Goal: Task Accomplishment & Management: Manage account settings

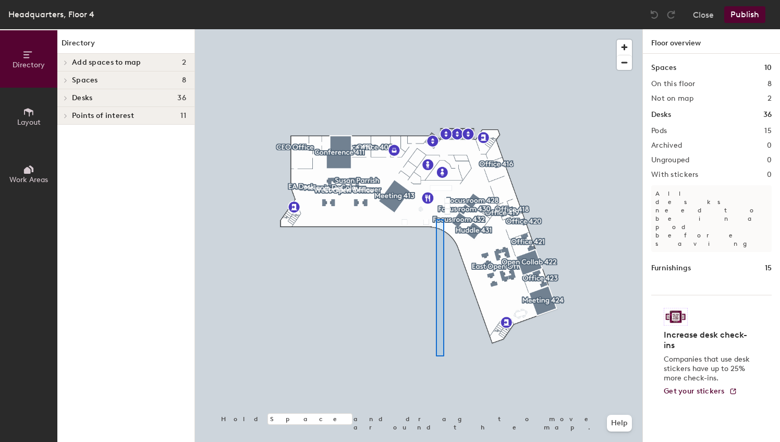
click at [444, 29] on div at bounding box center [418, 29] width 447 height 0
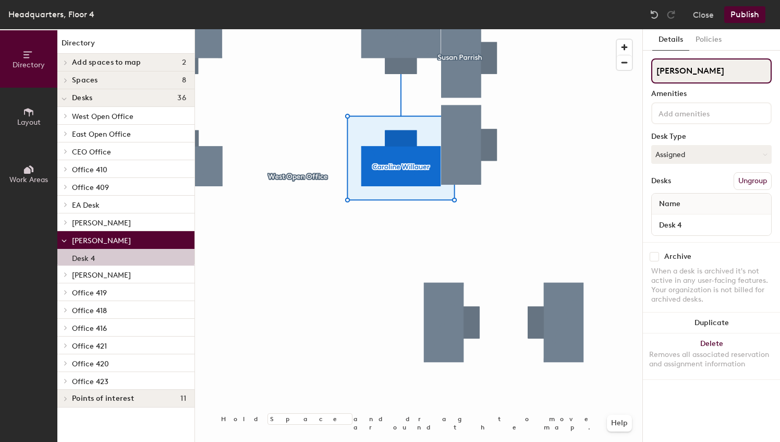
click at [740, 67] on input "[PERSON_NAME]" at bounding box center [711, 70] width 120 height 25
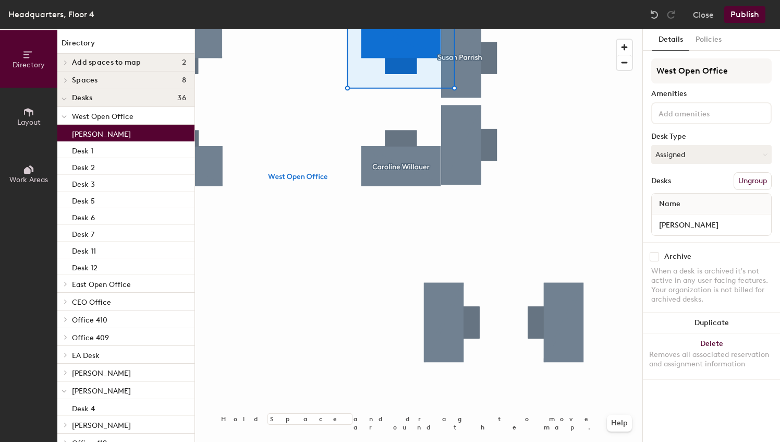
click at [475, 29] on div at bounding box center [418, 29] width 447 height 0
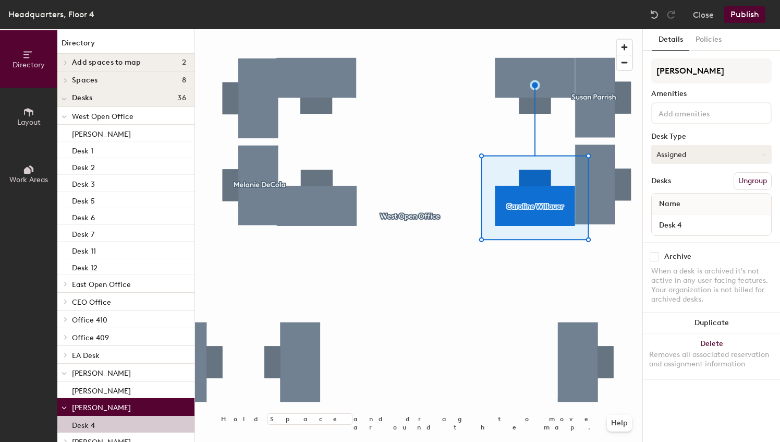
click at [738, 154] on button "Assigned" at bounding box center [711, 154] width 120 height 19
click at [683, 220] on div "Hoteled" at bounding box center [704, 218] width 104 height 16
click at [752, 178] on button "Ungroup" at bounding box center [753, 181] width 38 height 18
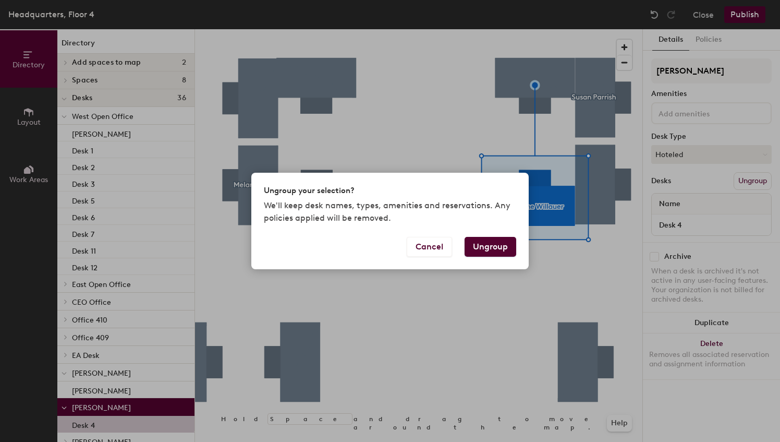
click at [499, 245] on button "Ungroup" at bounding box center [491, 247] width 52 height 20
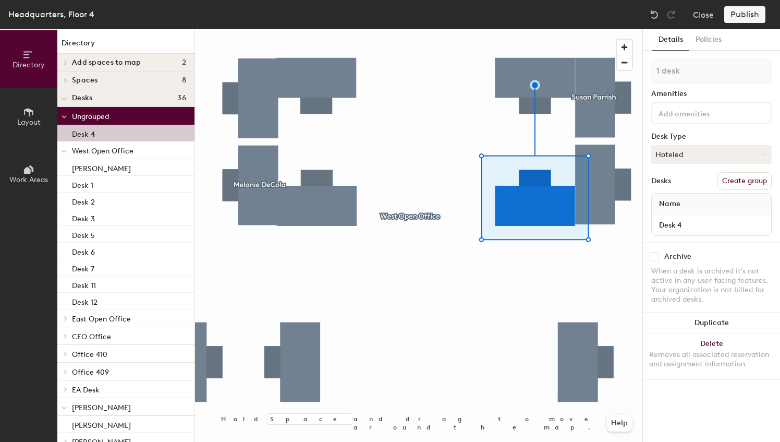
click at [694, 179] on div "Desks Create group" at bounding box center [711, 181] width 120 height 18
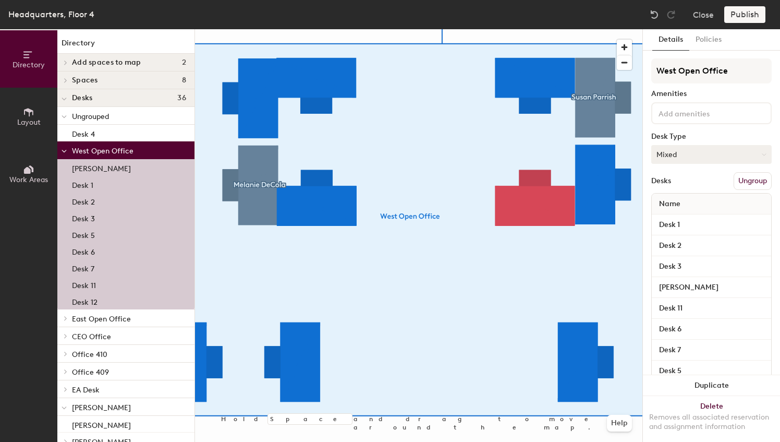
click at [722, 156] on button "Mixed" at bounding box center [711, 154] width 120 height 19
click at [683, 217] on div "Hoteled" at bounding box center [704, 218] width 104 height 16
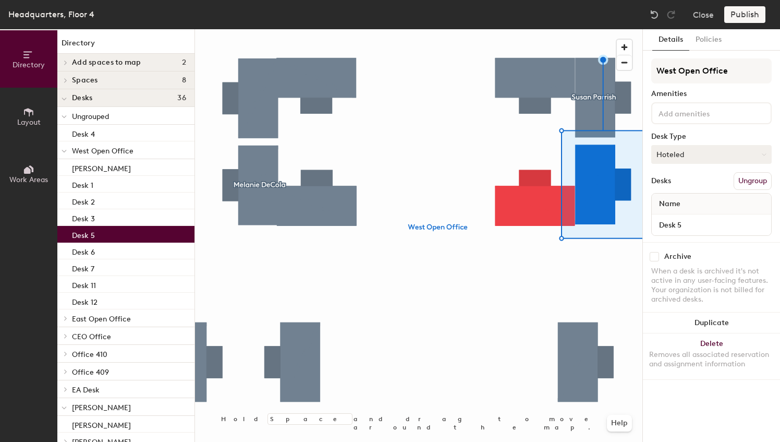
click at [711, 151] on button "Hoteled" at bounding box center [711, 154] width 120 height 19
click at [684, 187] on div "Assigned" at bounding box center [704, 187] width 104 height 16
click at [744, 18] on div "Publish" at bounding box center [747, 14] width 47 height 17
click at [745, 18] on div "Publish" at bounding box center [747, 14] width 47 height 17
click at [746, 8] on div "Publish" at bounding box center [747, 14] width 47 height 17
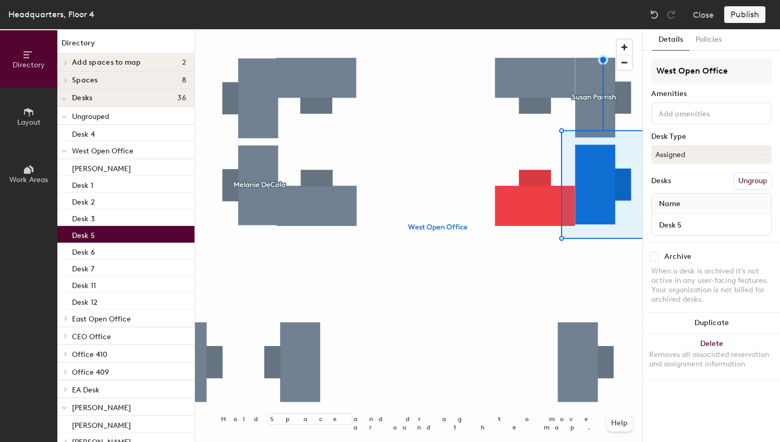
click at [746, 11] on div "Publish" at bounding box center [747, 14] width 47 height 17
click at [542, 29] on div at bounding box center [418, 29] width 447 height 0
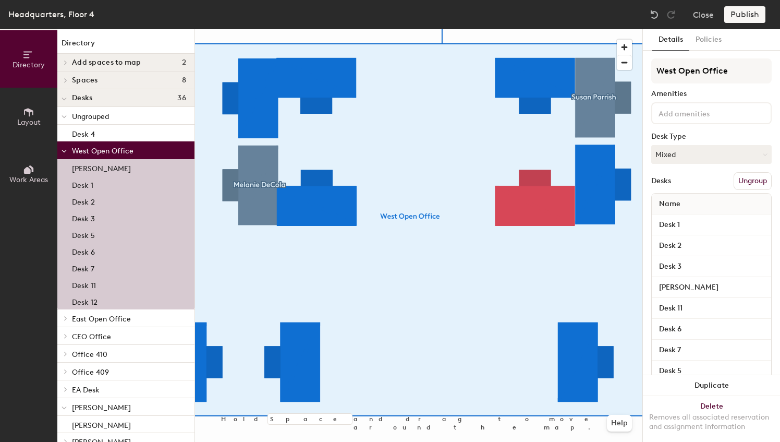
click at [747, 13] on div "Publish" at bounding box center [747, 14] width 47 height 17
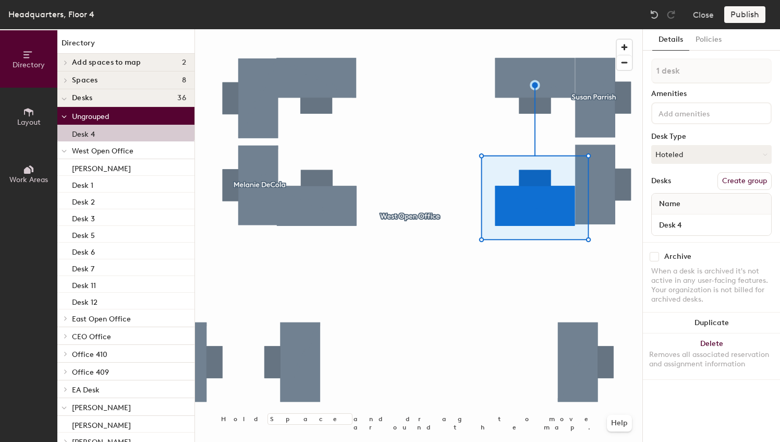
click at [514, 29] on div at bounding box center [418, 29] width 447 height 0
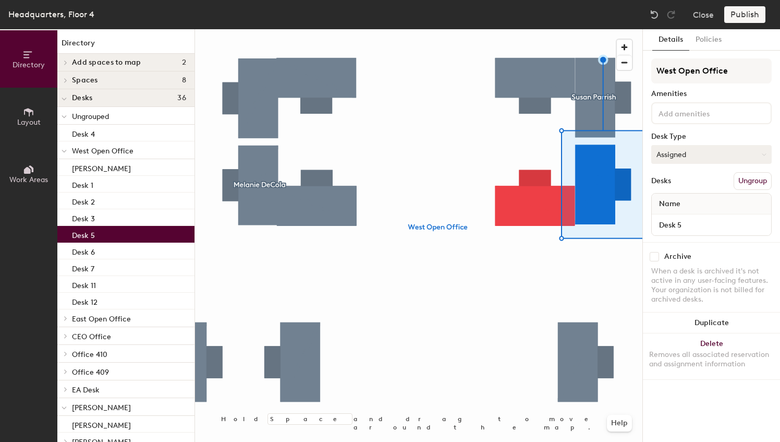
click at [684, 155] on button "Assigned" at bounding box center [711, 154] width 120 height 19
click at [682, 219] on div "Hoteled" at bounding box center [704, 218] width 104 height 16
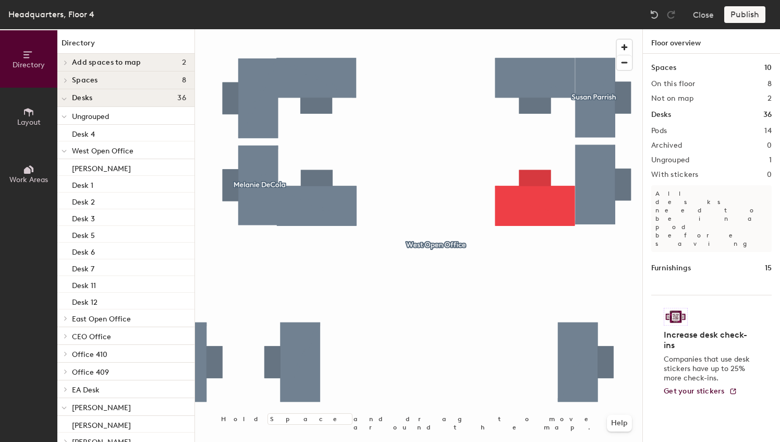
click at [597, 29] on div at bounding box center [418, 29] width 447 height 0
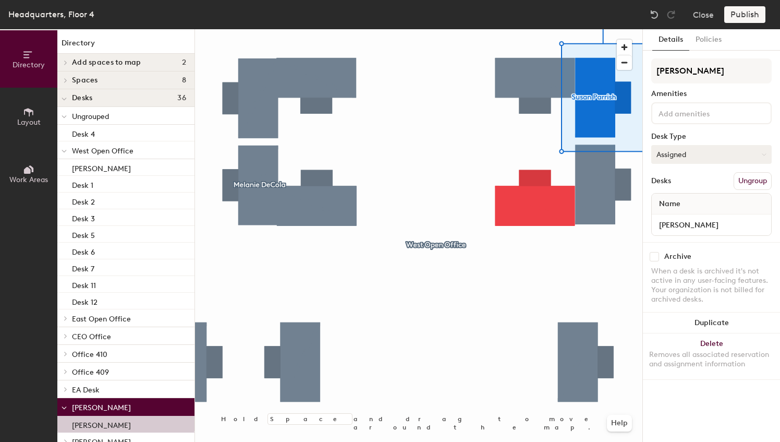
click at [732, 156] on button "Assigned" at bounding box center [711, 154] width 120 height 19
click at [683, 219] on div "Hoteled" at bounding box center [704, 218] width 104 height 16
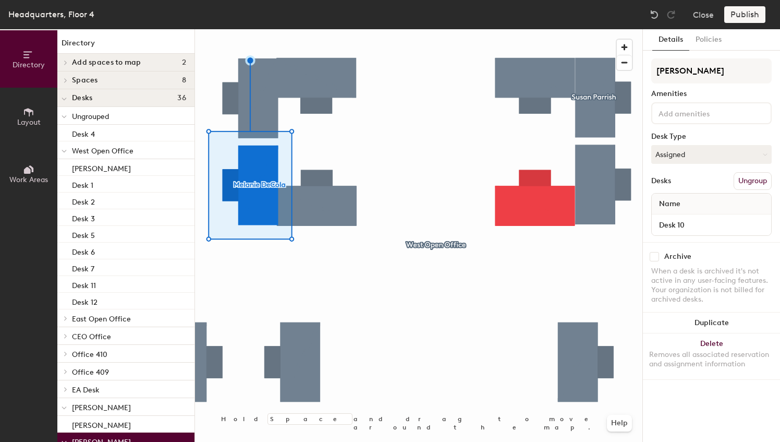
click at [329, 29] on div at bounding box center [418, 29] width 447 height 0
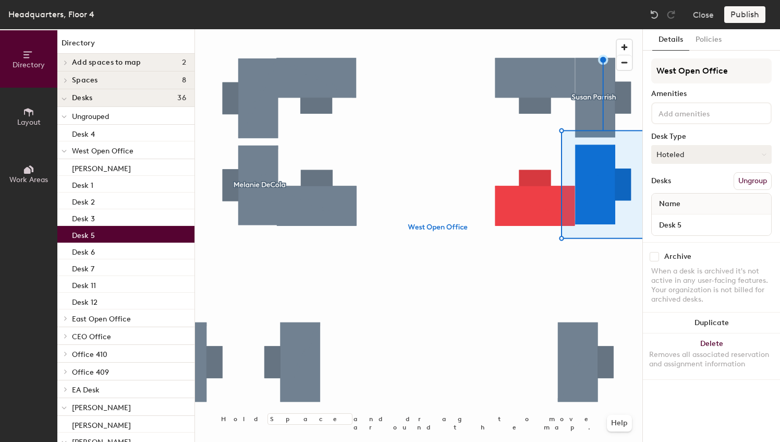
click at [715, 155] on button "Hoteled" at bounding box center [711, 154] width 120 height 19
click at [681, 187] on div "Assigned" at bounding box center [704, 187] width 104 height 16
click at [745, 10] on div "Publish" at bounding box center [747, 14] width 47 height 17
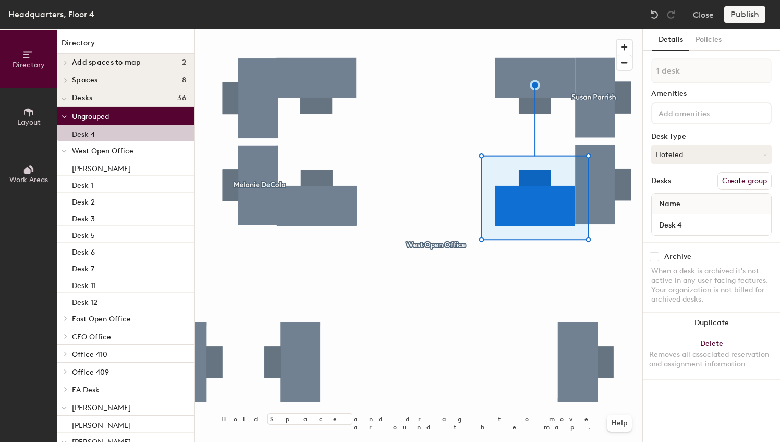
click at [517, 29] on div at bounding box center [418, 29] width 447 height 0
click at [744, 183] on button "Create group" at bounding box center [745, 181] width 54 height 18
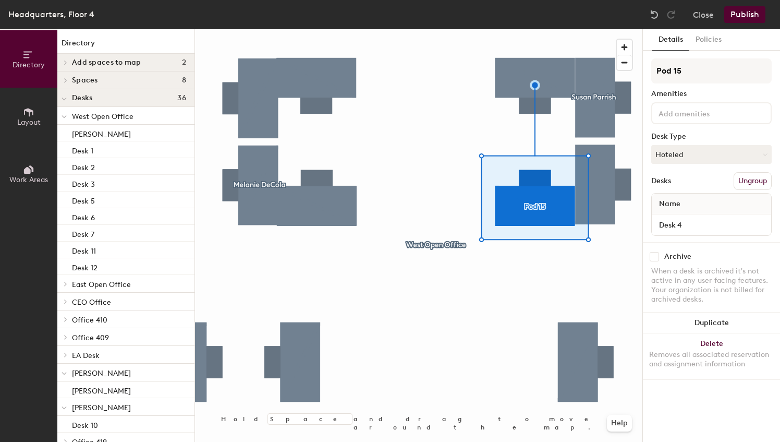
click at [742, 15] on button "Publish" at bounding box center [744, 14] width 41 height 17
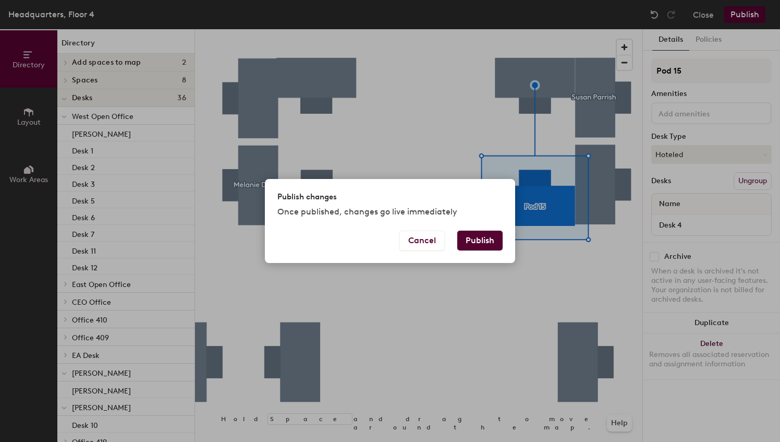
click at [482, 243] on button "Publish" at bounding box center [479, 241] width 45 height 20
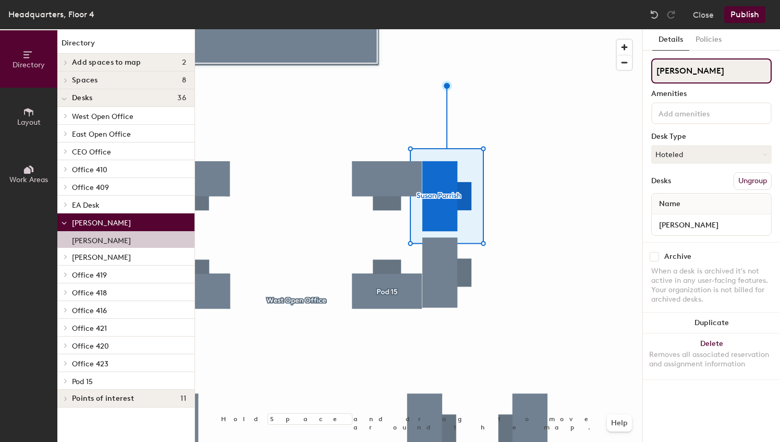
click at [689, 74] on input "[PERSON_NAME]" at bounding box center [711, 70] width 120 height 25
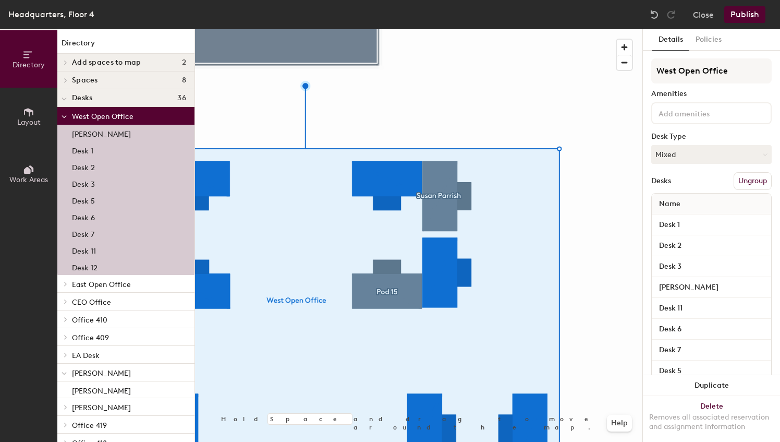
click at [414, 29] on div at bounding box center [418, 29] width 447 height 0
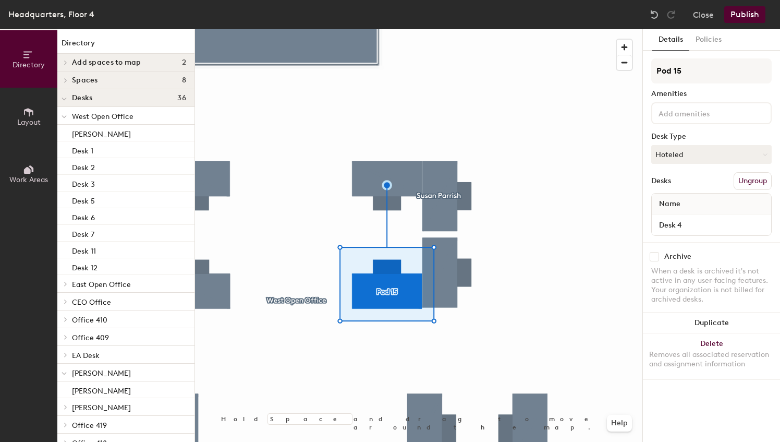
click at [405, 29] on div at bounding box center [418, 29] width 447 height 0
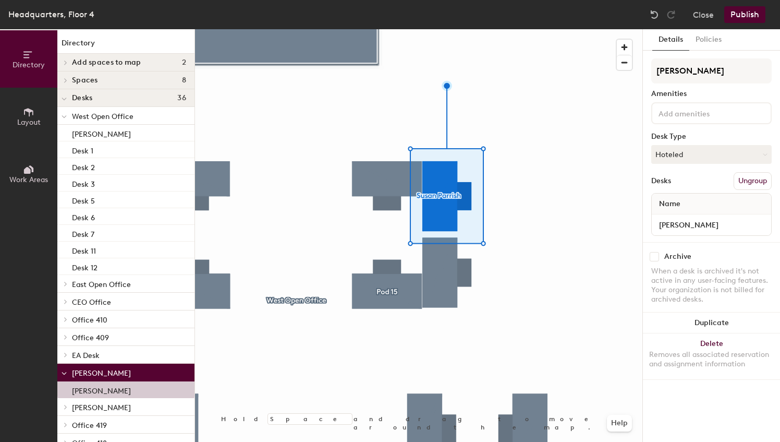
click at [757, 173] on button "Ungroup" at bounding box center [753, 181] width 38 height 18
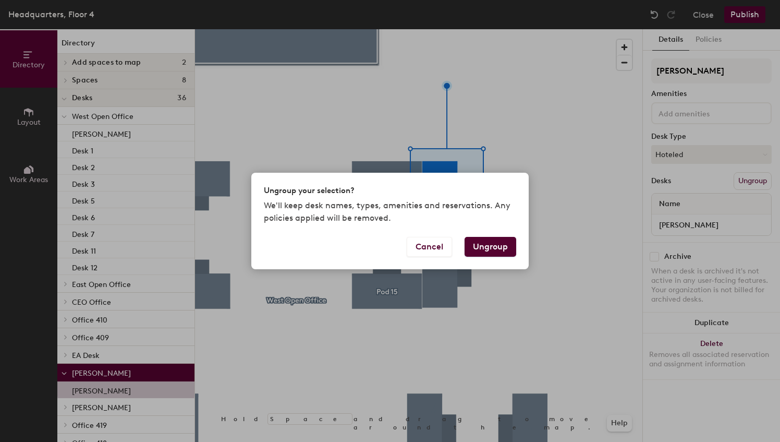
click at [493, 243] on button "Ungroup" at bounding box center [491, 247] width 52 height 20
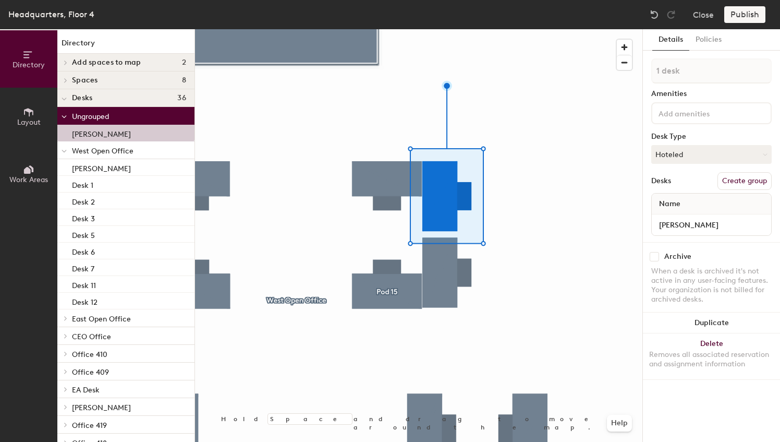
click at [735, 177] on button "Create group" at bounding box center [745, 181] width 54 height 18
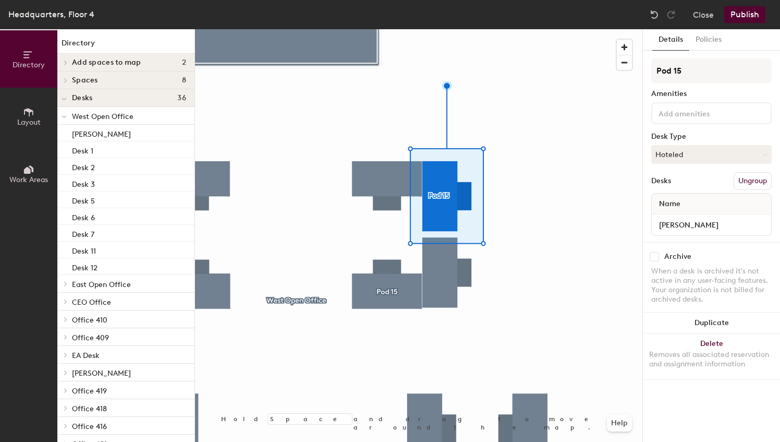
click at [746, 13] on button "Publish" at bounding box center [744, 14] width 41 height 17
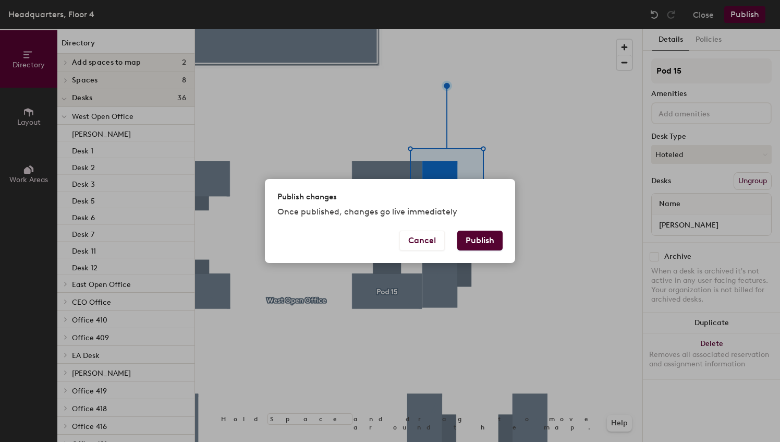
click at [491, 241] on button "Publish" at bounding box center [479, 241] width 45 height 20
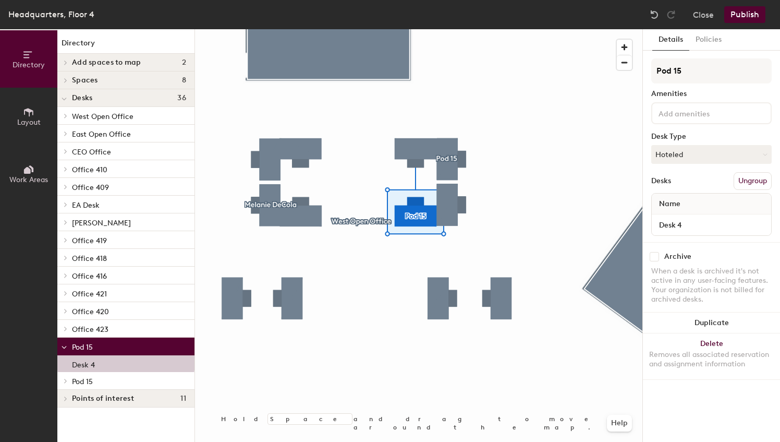
click at [756, 184] on button "Ungroup" at bounding box center [753, 181] width 38 height 18
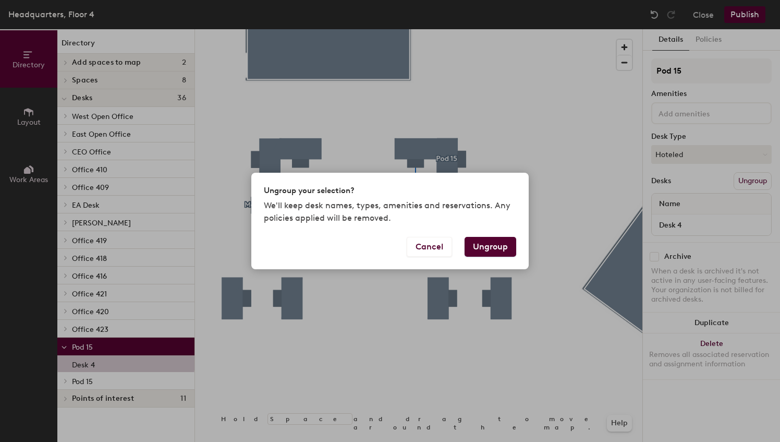
click at [499, 242] on button "Ungroup" at bounding box center [491, 247] width 52 height 20
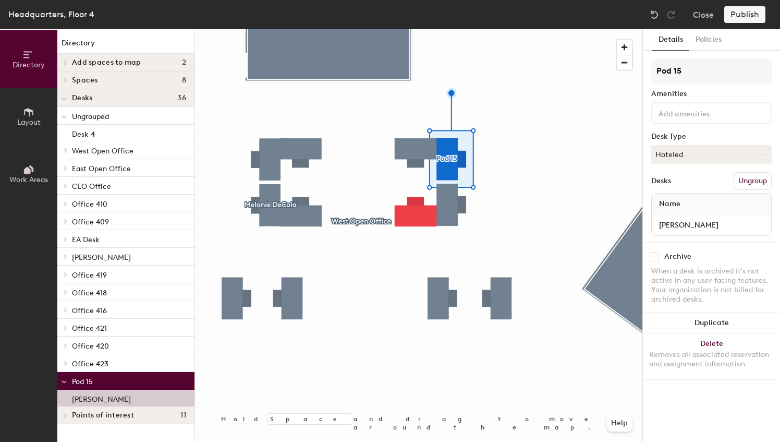
click at [749, 179] on button "Ungroup" at bounding box center [753, 181] width 38 height 18
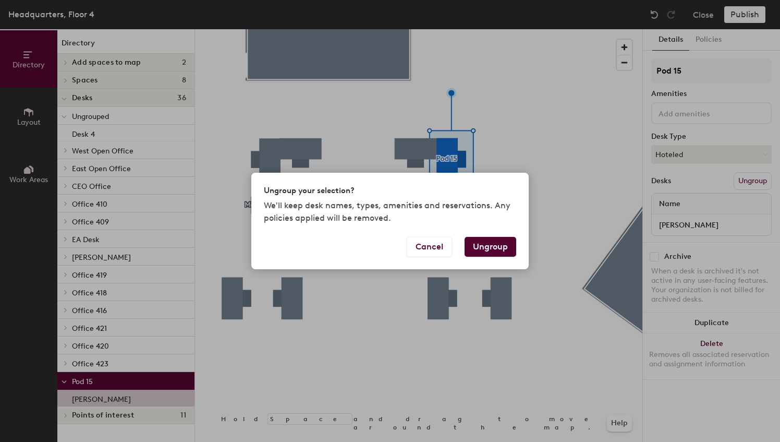
click at [494, 246] on button "Ungroup" at bounding box center [491, 247] width 52 height 20
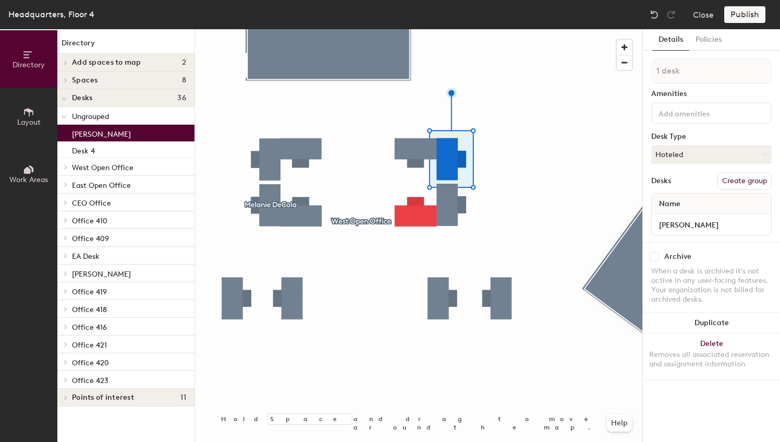
click at [354, 29] on div at bounding box center [418, 29] width 447 height 0
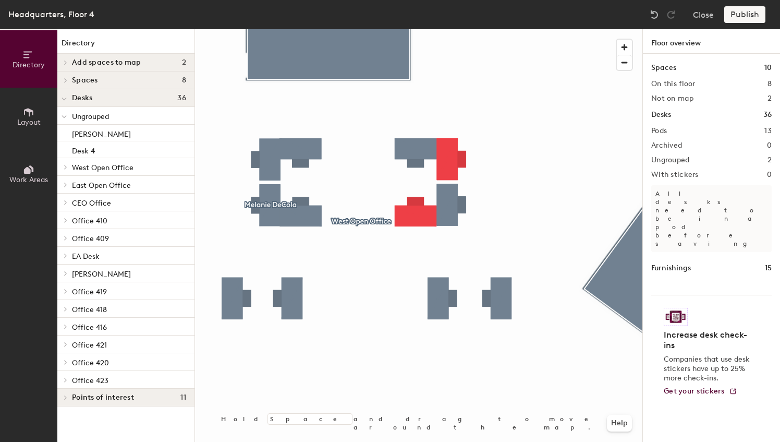
click at [370, 29] on div at bounding box center [418, 29] width 447 height 0
click at [95, 115] on span "Ungrouped" at bounding box center [90, 116] width 37 height 9
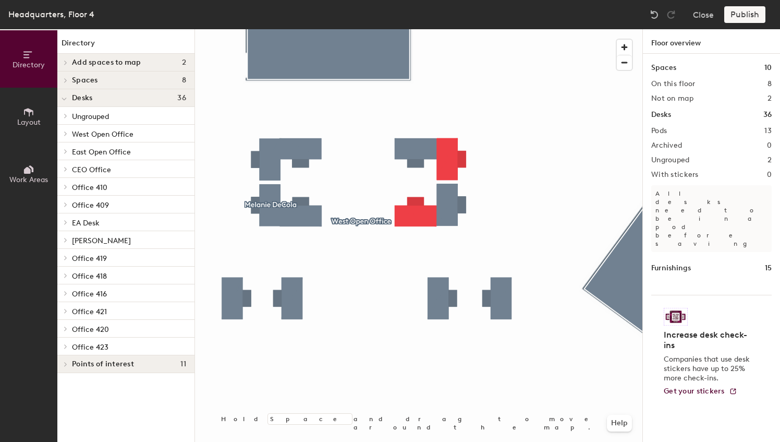
click at [89, 99] on span "Desks" at bounding box center [82, 98] width 20 height 8
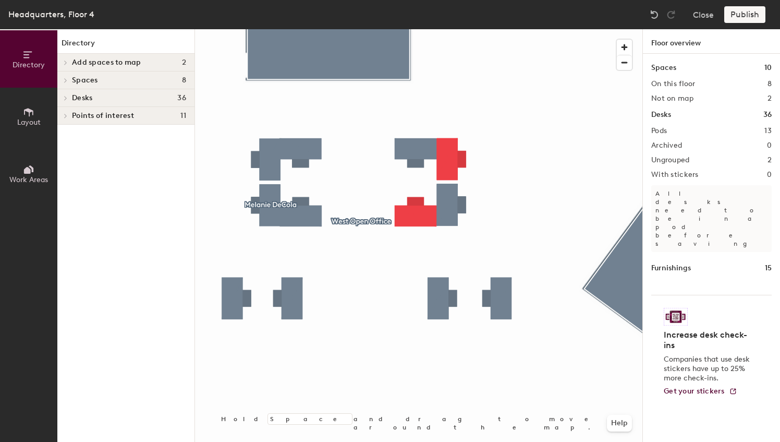
click at [70, 61] on div at bounding box center [64, 62] width 11 height 5
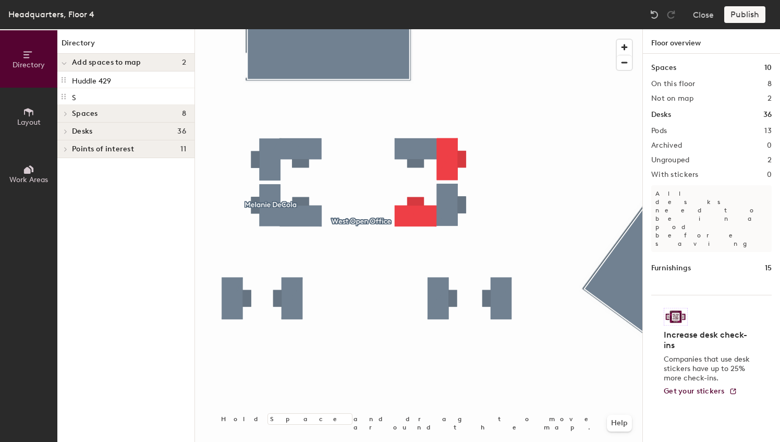
click at [79, 118] on div "Spaces 8" at bounding box center [125, 114] width 137 height 18
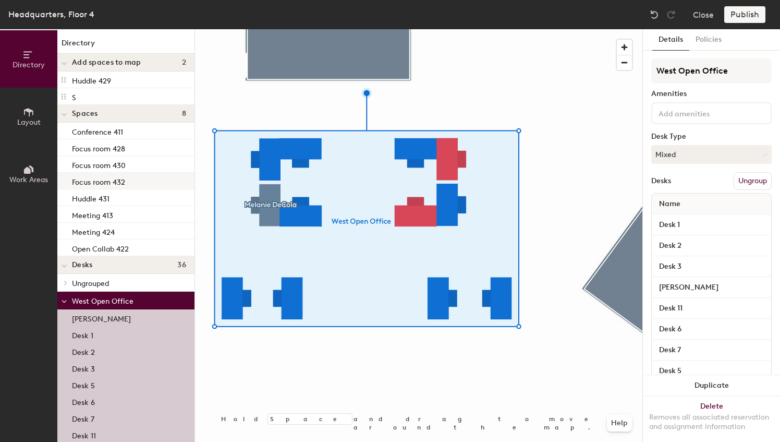
click at [558, 29] on div at bounding box center [418, 29] width 447 height 0
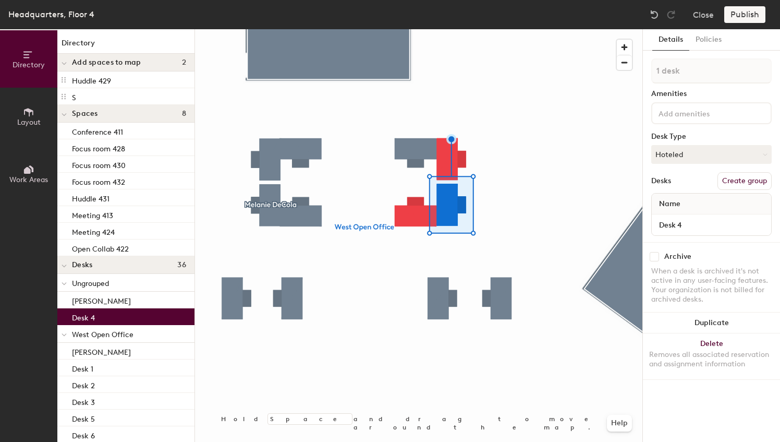
click at [488, 29] on div at bounding box center [418, 29] width 447 height 0
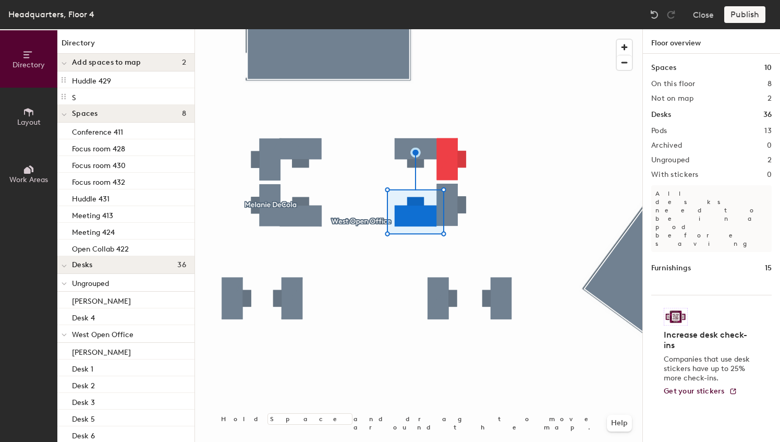
click at [504, 29] on div at bounding box center [418, 29] width 447 height 0
click at [414, 29] on div at bounding box center [418, 29] width 447 height 0
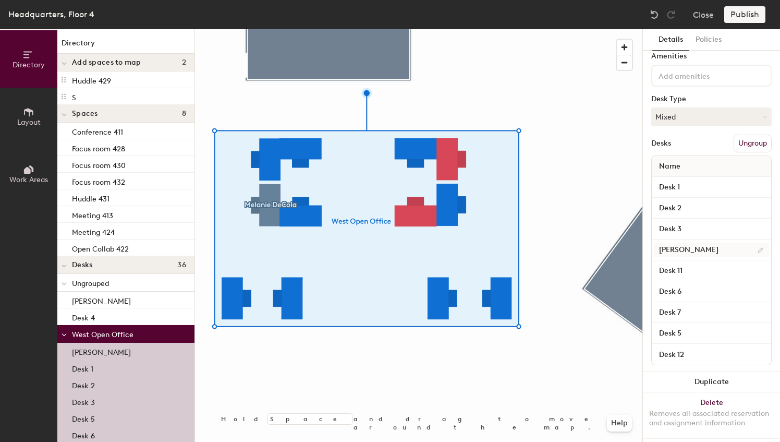
scroll to position [51, 0]
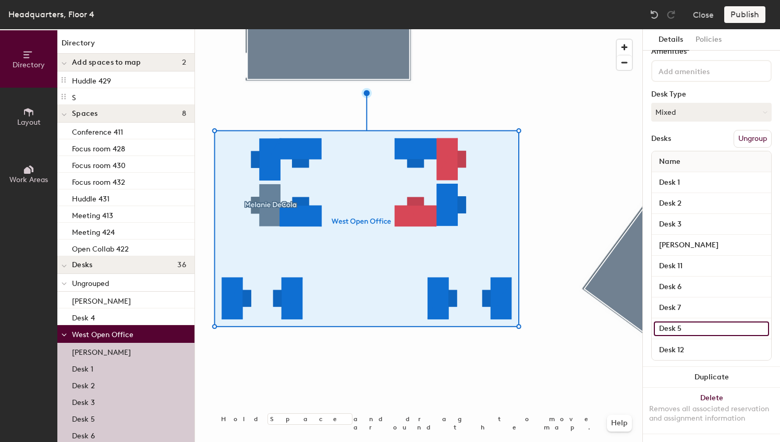
click at [675, 321] on input "Desk 5" at bounding box center [711, 328] width 115 height 15
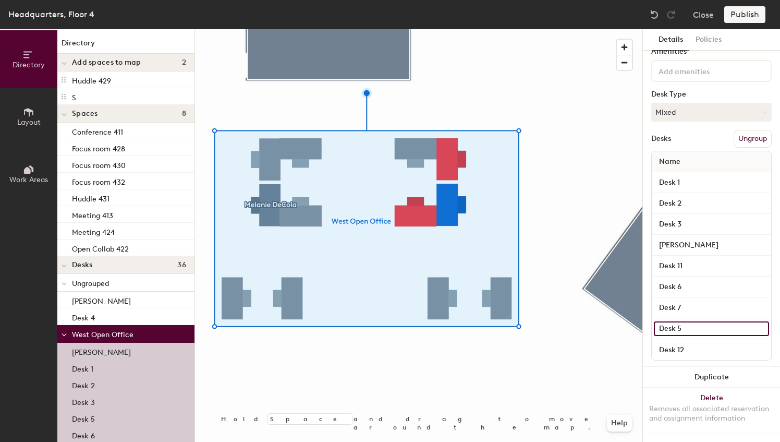
click at [670, 321] on input "Desk 5" at bounding box center [711, 328] width 115 height 15
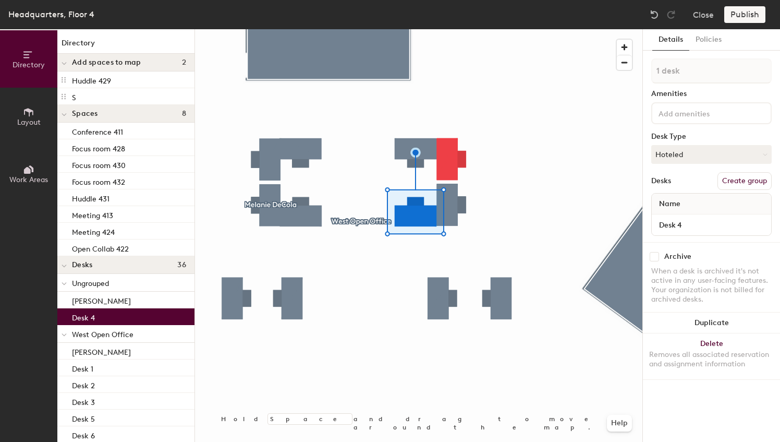
click at [657, 181] on div "Desks" at bounding box center [661, 181] width 20 height 8
click at [575, 29] on div at bounding box center [418, 29] width 447 height 0
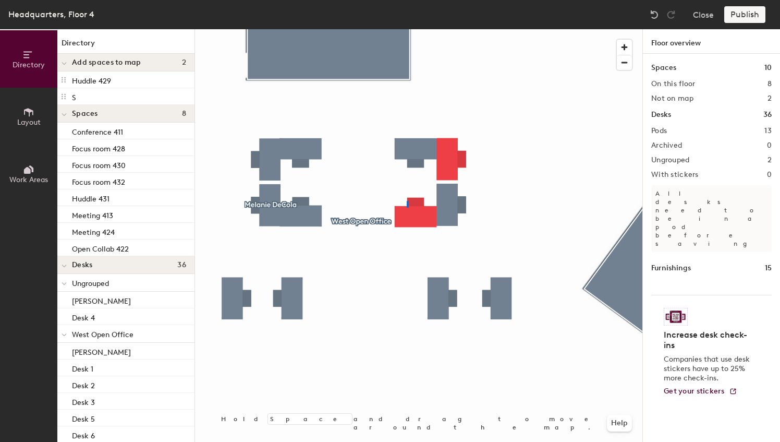
click at [407, 29] on div at bounding box center [418, 29] width 447 height 0
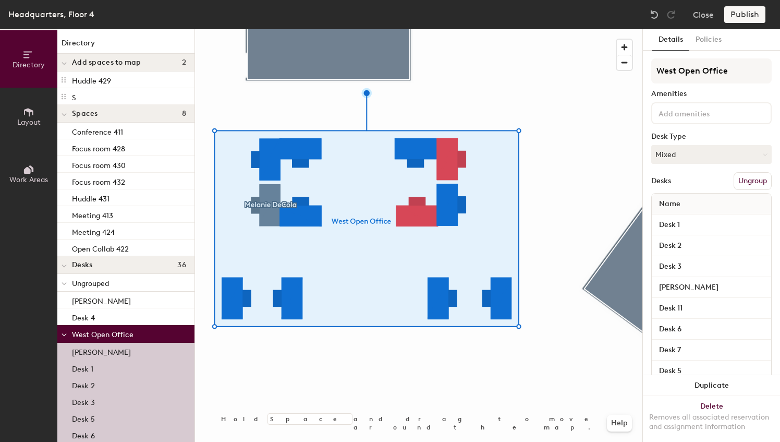
click at [553, 29] on div at bounding box center [418, 29] width 447 height 0
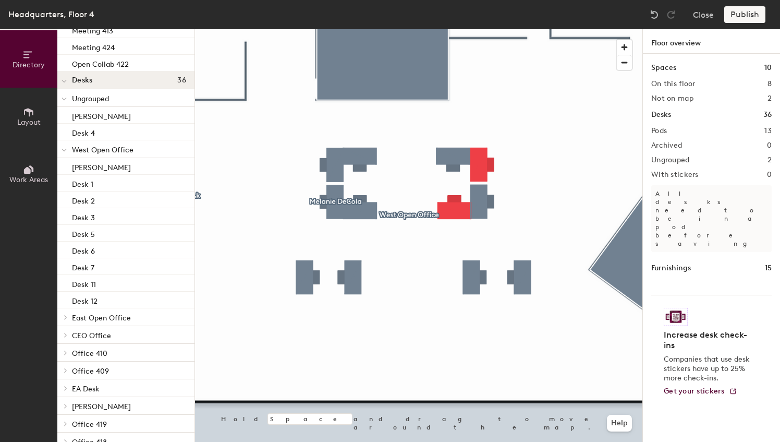
scroll to position [133, 0]
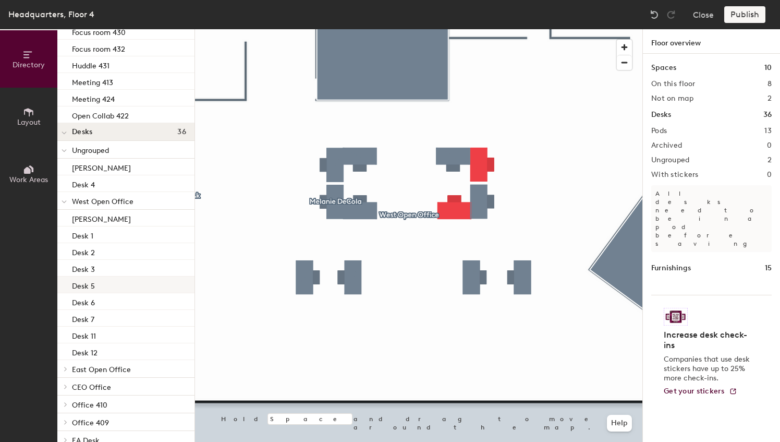
click at [84, 283] on p "Desk 5" at bounding box center [83, 285] width 23 height 12
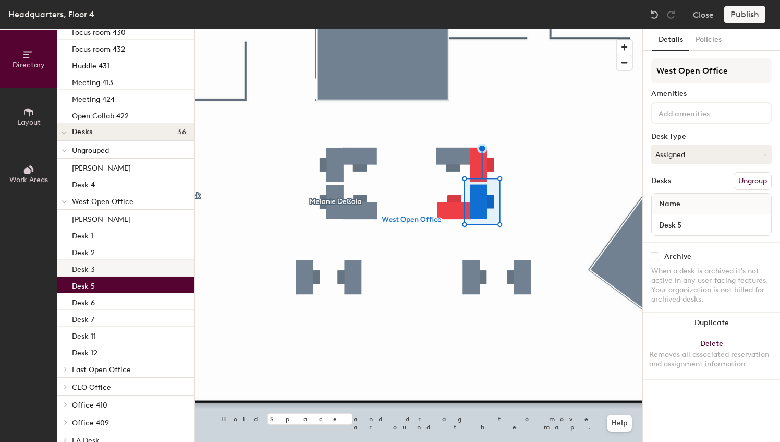
click at [91, 265] on p "Desk 3" at bounding box center [83, 268] width 23 height 12
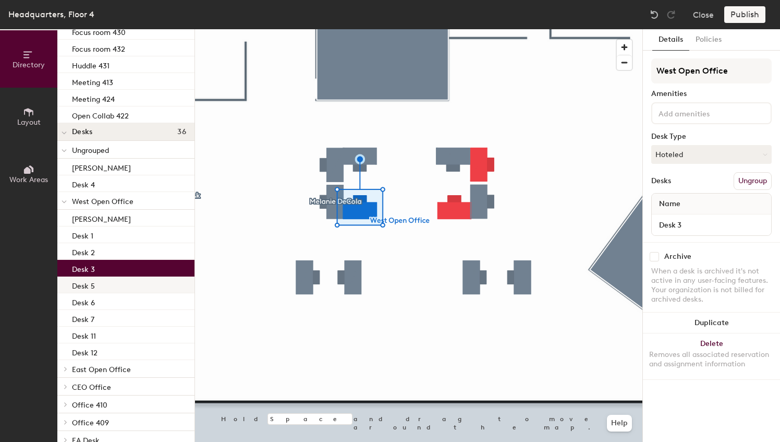
click at [90, 286] on p "Desk 5" at bounding box center [83, 285] width 23 height 12
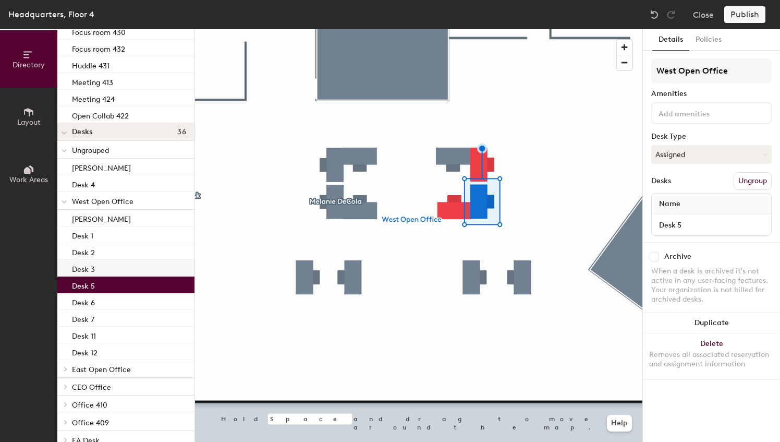
click at [92, 271] on p "Desk 3" at bounding box center [83, 268] width 23 height 12
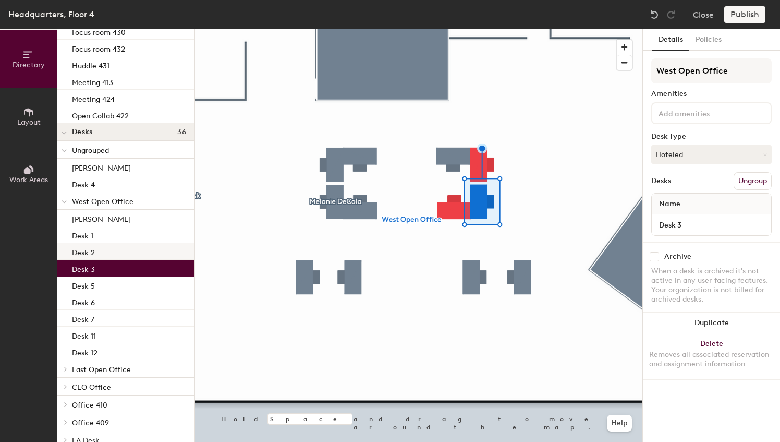
click at [95, 251] on div "Desk 2" at bounding box center [125, 251] width 137 height 17
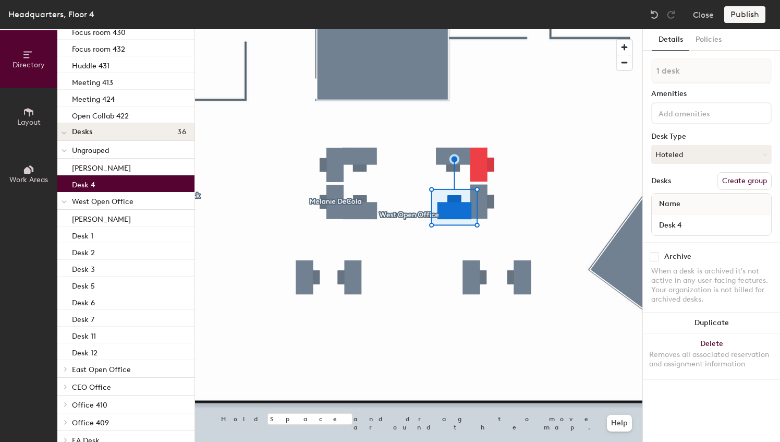
click at [735, 173] on button "Create group" at bounding box center [745, 181] width 54 height 18
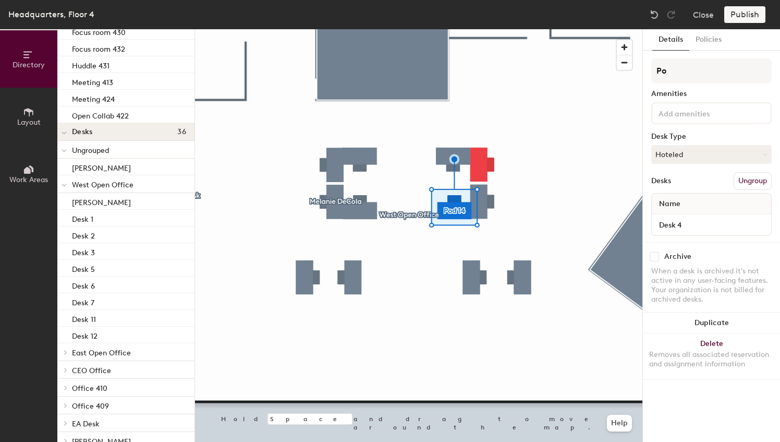
type input "P"
type input "w"
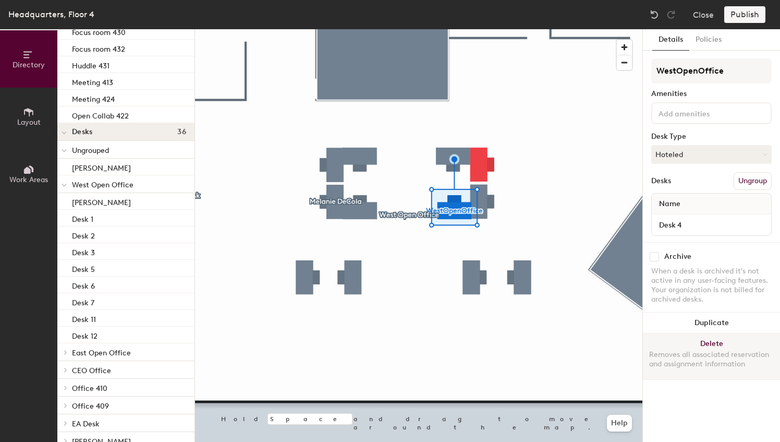
type input "WestOpenOffice"
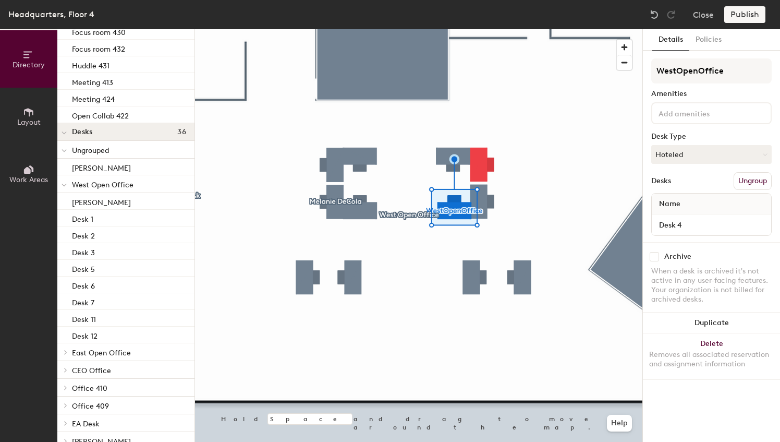
click at [761, 176] on button "Ungroup" at bounding box center [753, 181] width 38 height 18
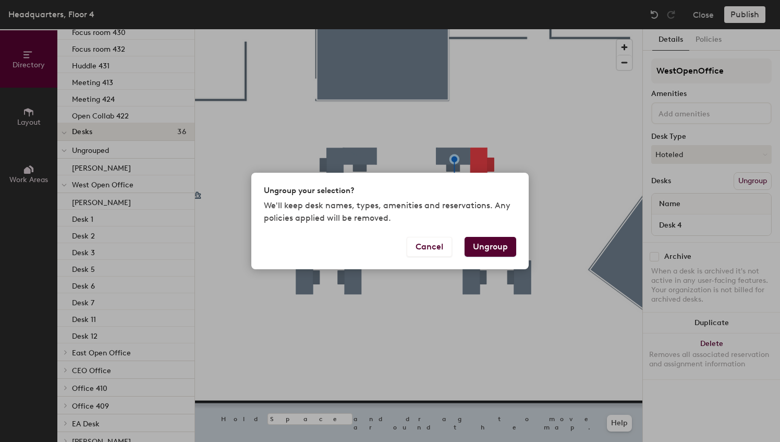
click at [495, 249] on button "Ungroup" at bounding box center [491, 247] width 52 height 20
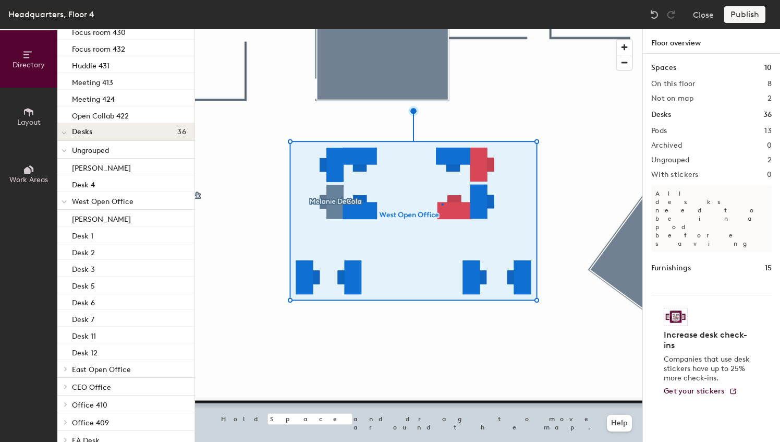
click at [442, 29] on div at bounding box center [418, 29] width 447 height 0
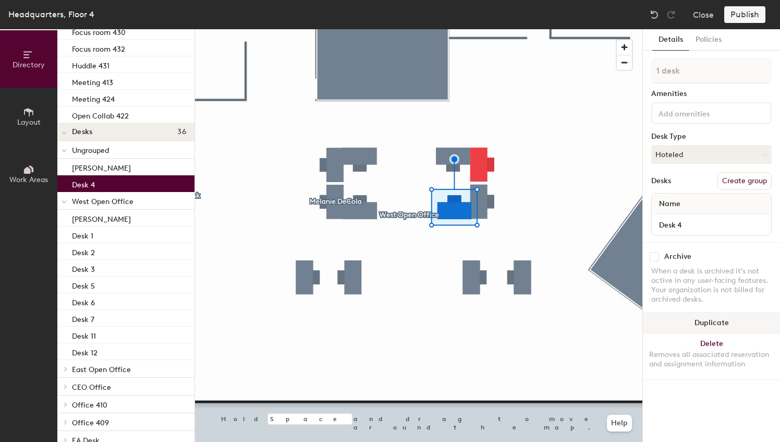
click at [707, 319] on button "Duplicate" at bounding box center [711, 322] width 137 height 21
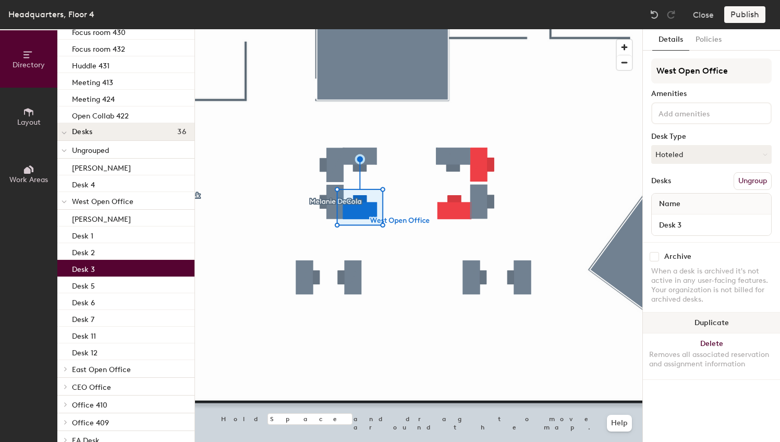
click at [710, 324] on button "Duplicate" at bounding box center [711, 322] width 137 height 21
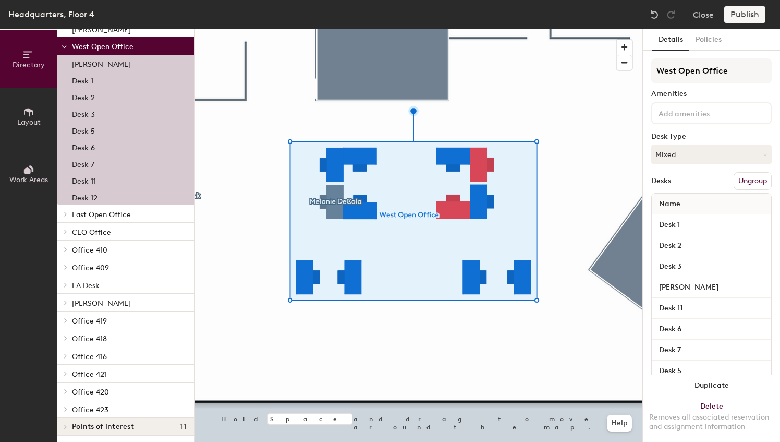
scroll to position [289, 0]
click at [82, 127] on p "Desk 5" at bounding box center [83, 128] width 23 height 12
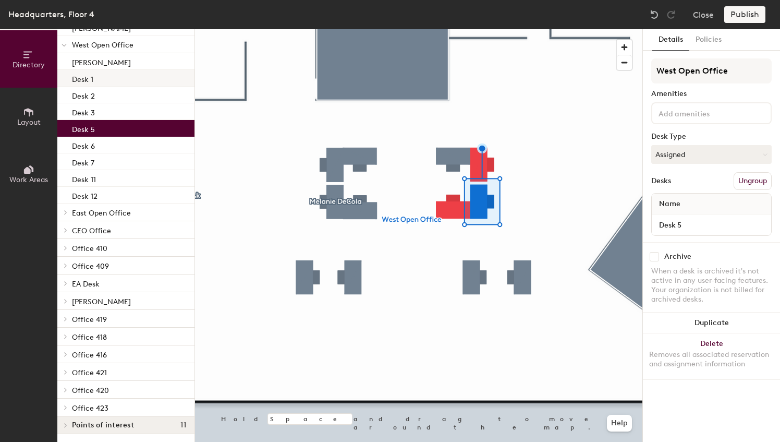
click at [84, 82] on p "Desk 1" at bounding box center [82, 78] width 21 height 12
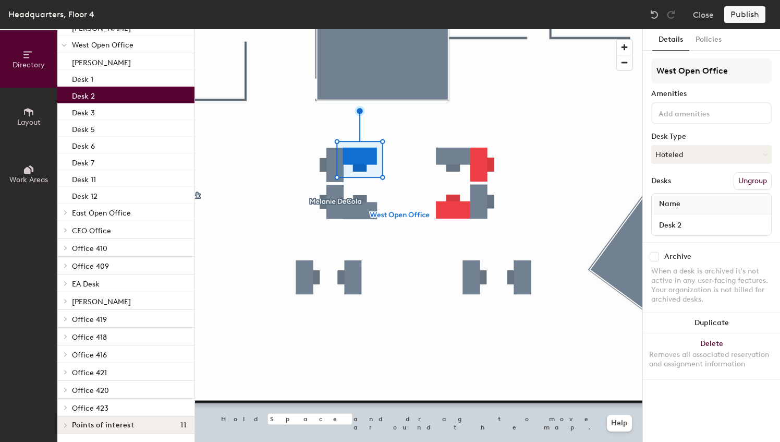
click at [86, 98] on p "Desk 2" at bounding box center [83, 95] width 23 height 12
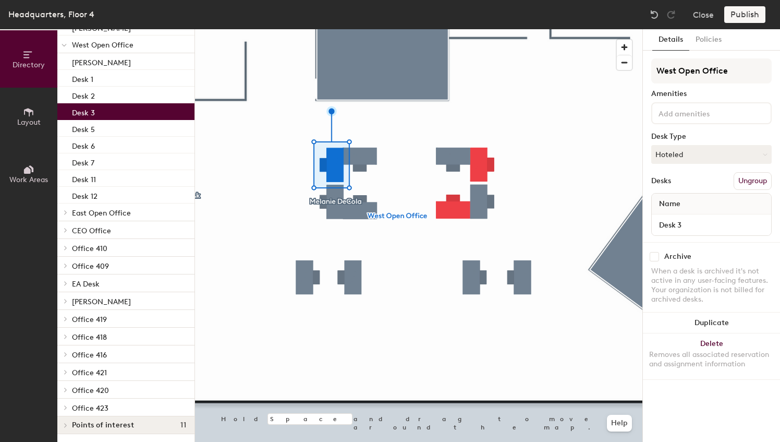
click at [86, 111] on p "Desk 3" at bounding box center [83, 111] width 23 height 12
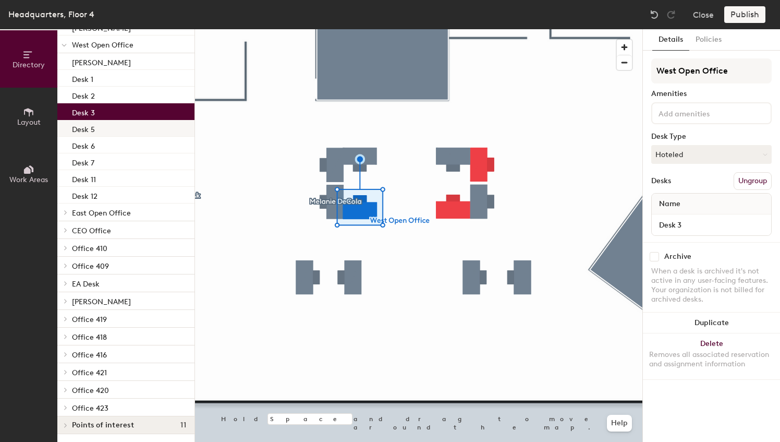
click at [84, 128] on p "Desk 5" at bounding box center [83, 128] width 23 height 12
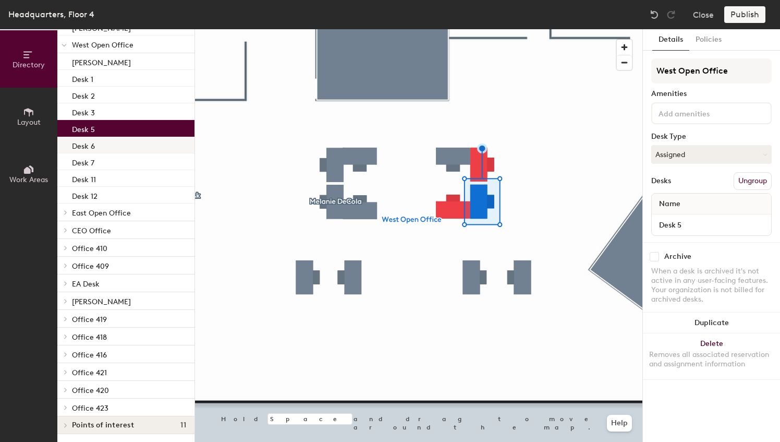
click at [84, 143] on p "Desk 6" at bounding box center [83, 145] width 23 height 12
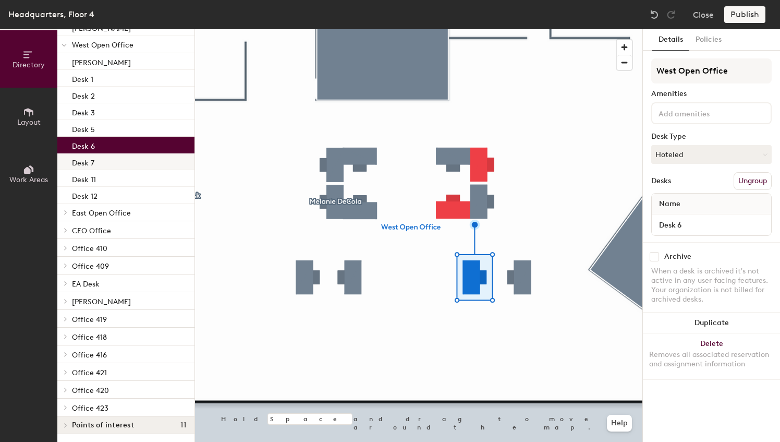
click at [88, 165] on p "Desk 7" at bounding box center [83, 161] width 22 height 12
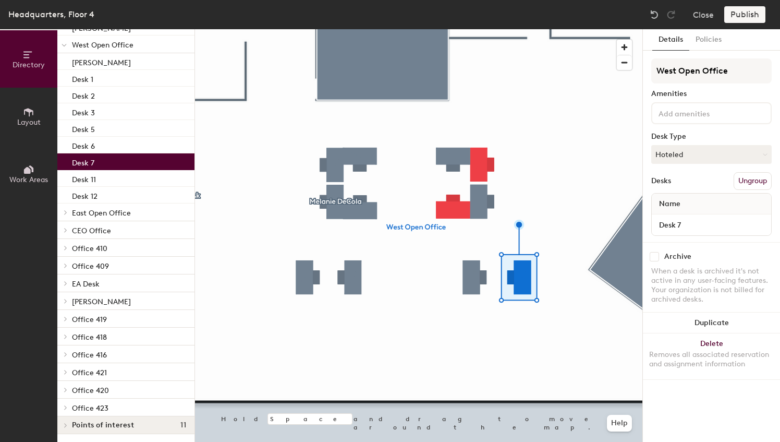
click at [453, 29] on div at bounding box center [418, 29] width 447 height 0
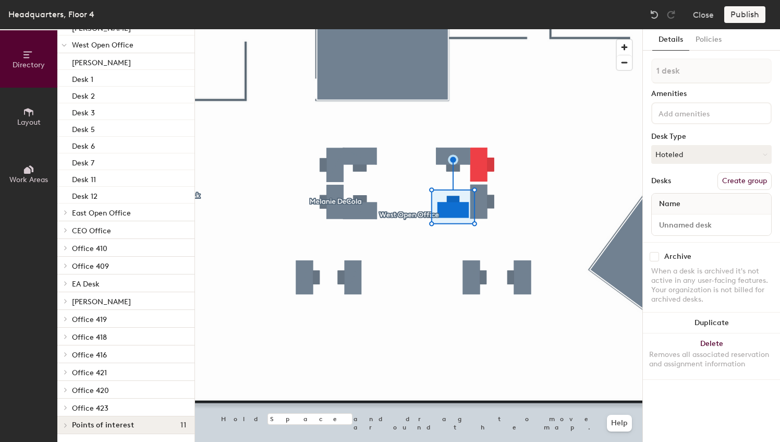
click at [478, 29] on div at bounding box center [418, 29] width 447 height 0
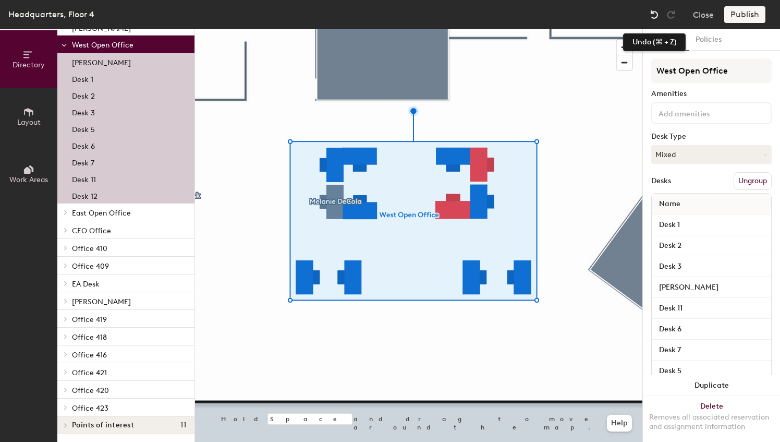
click at [656, 14] on img at bounding box center [654, 14] width 10 height 10
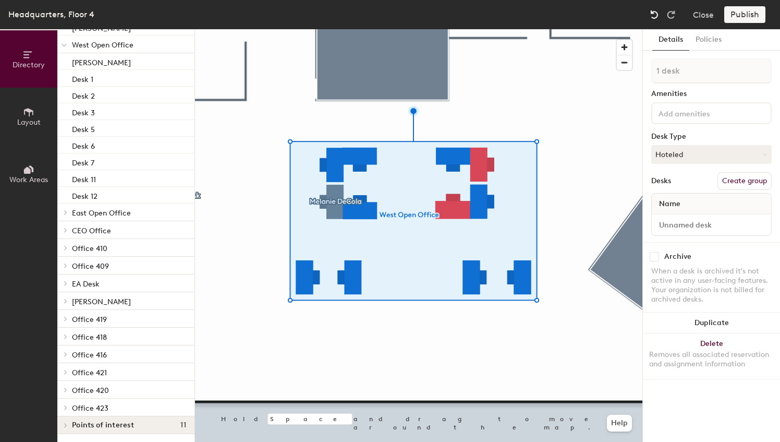
click at [656, 14] on img at bounding box center [654, 14] width 10 height 10
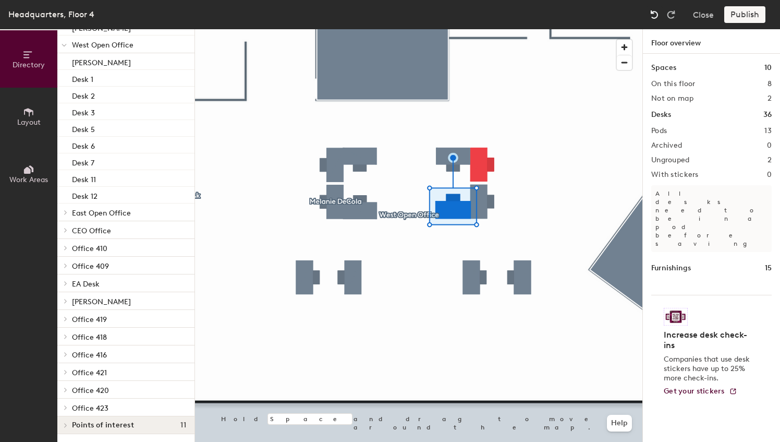
click at [656, 15] on img at bounding box center [654, 14] width 10 height 10
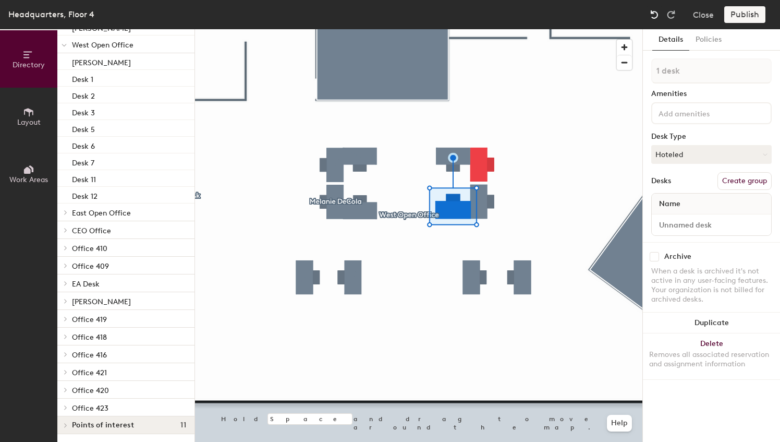
click at [656, 15] on img at bounding box center [654, 14] width 10 height 10
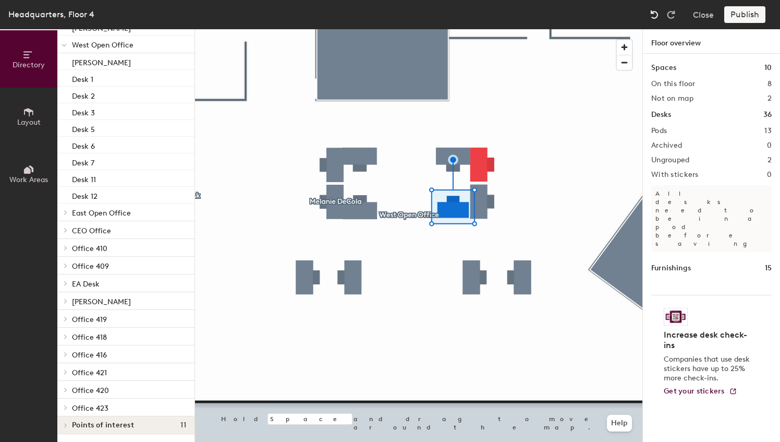
click at [656, 15] on img at bounding box center [654, 14] width 10 height 10
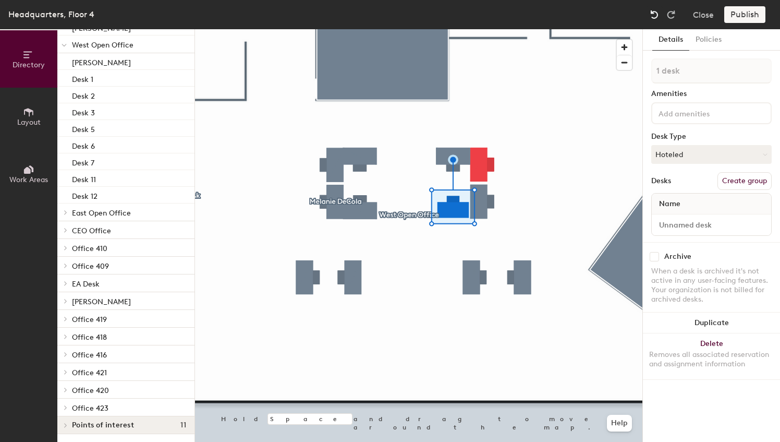
click at [656, 15] on img at bounding box center [654, 14] width 10 height 10
click at [658, 15] on img at bounding box center [654, 14] width 10 height 10
click at [656, 17] on img at bounding box center [654, 14] width 10 height 10
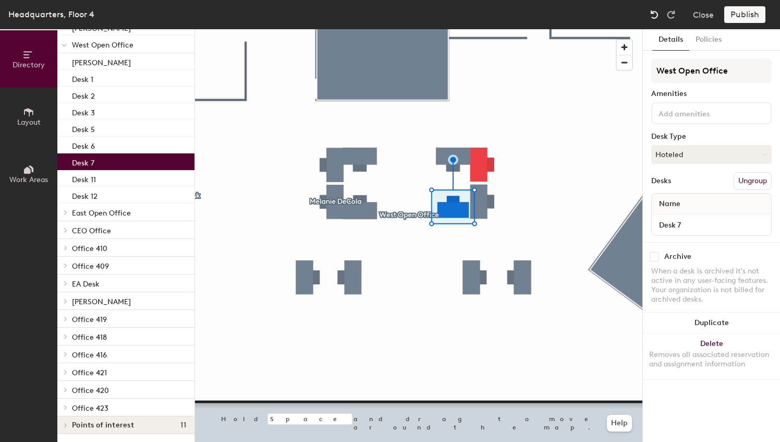
click at [657, 17] on img at bounding box center [654, 14] width 10 height 10
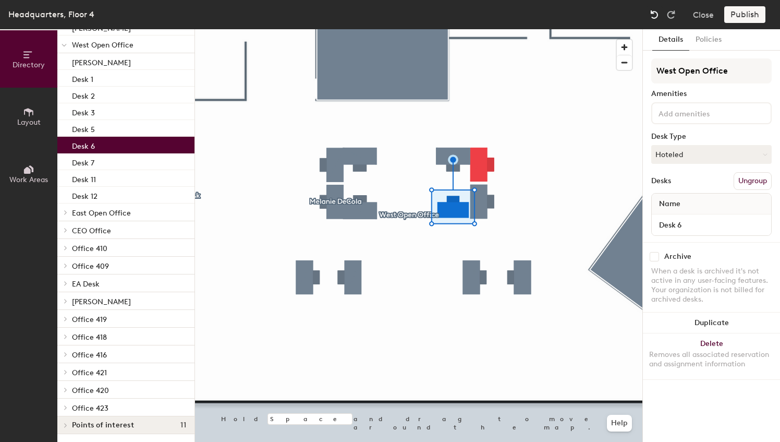
drag, startPoint x: 657, startPoint y: 17, endPoint x: 662, endPoint y: 17, distance: 5.2
click at [658, 17] on img at bounding box center [654, 14] width 10 height 10
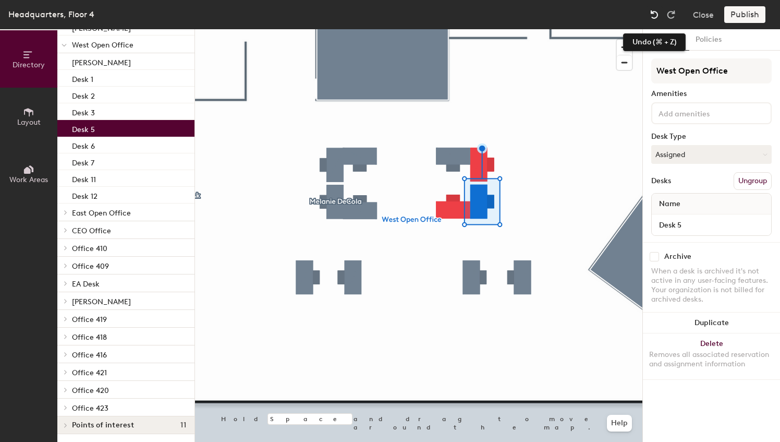
click at [657, 20] on div at bounding box center [654, 14] width 17 height 17
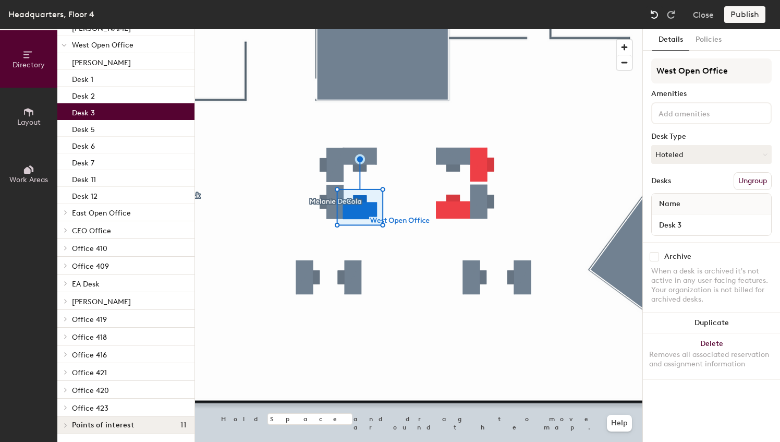
click at [660, 16] on div at bounding box center [654, 14] width 17 height 17
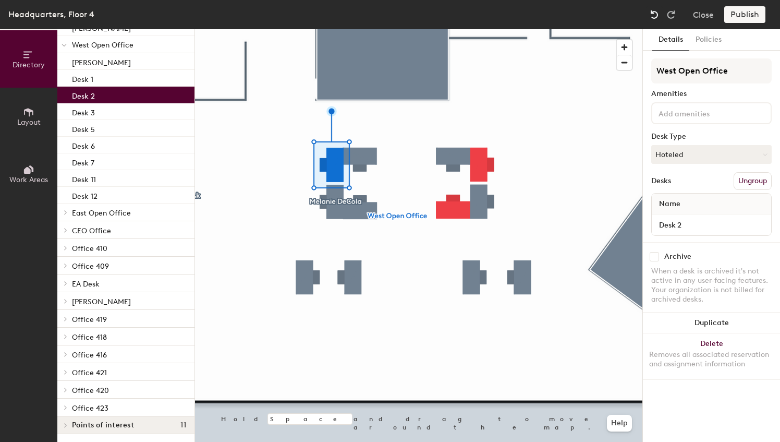
click at [660, 16] on div at bounding box center [654, 14] width 17 height 17
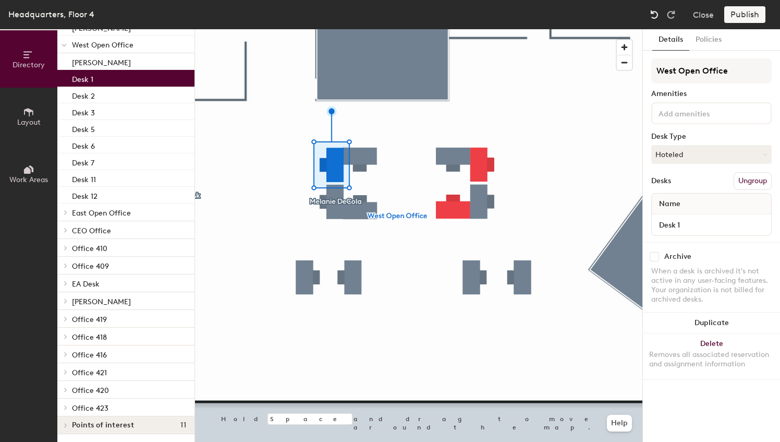
click at [660, 16] on div at bounding box center [654, 14] width 17 height 17
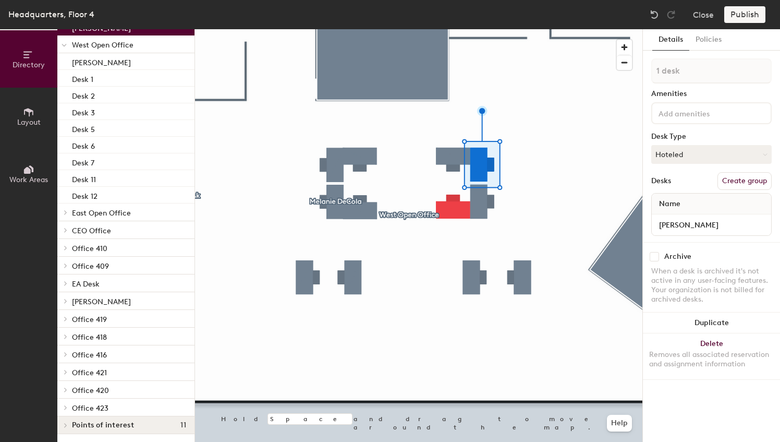
click at [491, 29] on div at bounding box center [418, 29] width 447 height 0
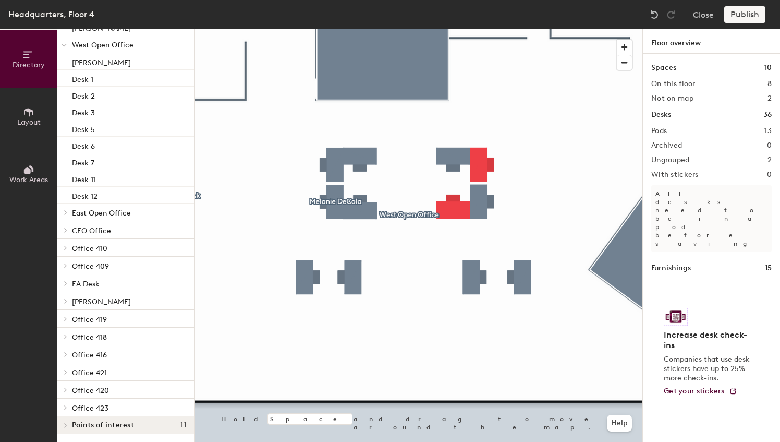
click at [745, 15] on div "Publish" at bounding box center [747, 14] width 47 height 17
click at [455, 29] on div at bounding box center [418, 29] width 447 height 0
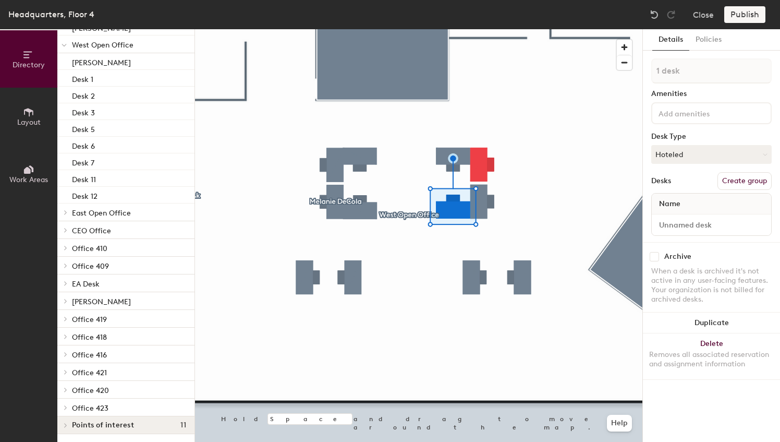
click at [683, 207] on span "Name" at bounding box center [670, 204] width 32 height 19
click at [677, 199] on span "Name" at bounding box center [670, 204] width 32 height 19
drag, startPoint x: 677, startPoint y: 199, endPoint x: 687, endPoint y: 225, distance: 27.9
click at [686, 225] on input at bounding box center [711, 224] width 115 height 15
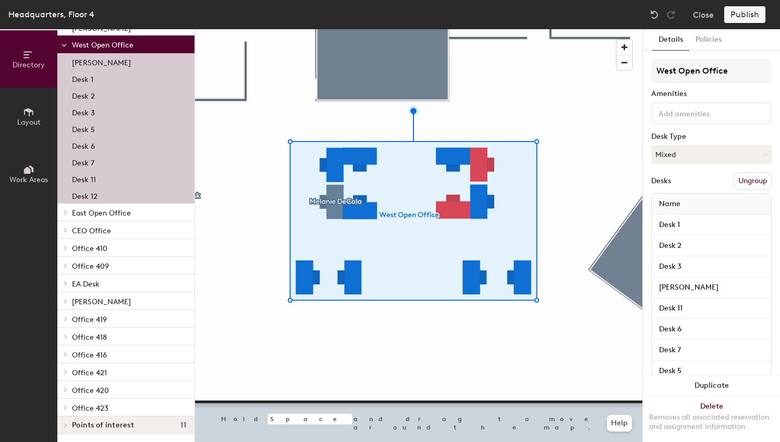
click at [84, 73] on p "Desk 1" at bounding box center [82, 78] width 21 height 12
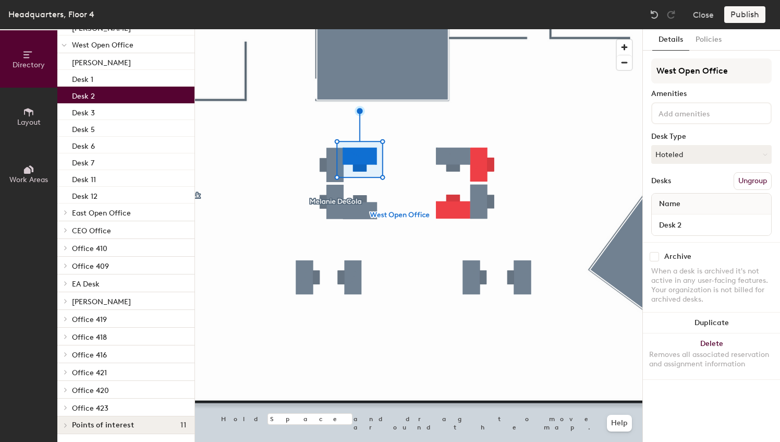
click at [81, 97] on p "Desk 2" at bounding box center [83, 95] width 23 height 12
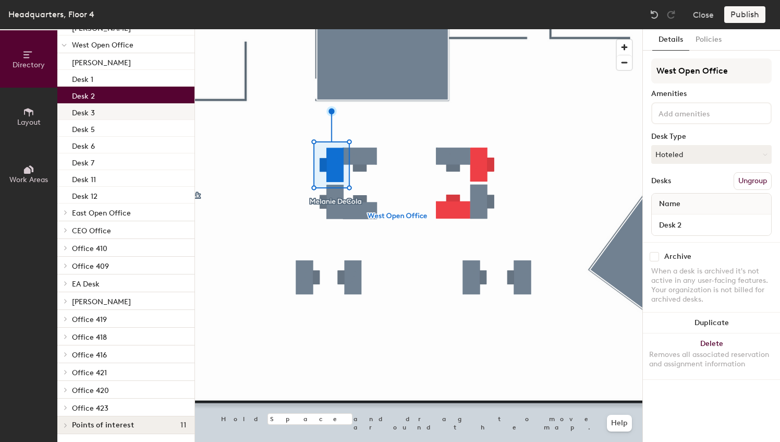
click at [86, 114] on p "Desk 3" at bounding box center [83, 111] width 23 height 12
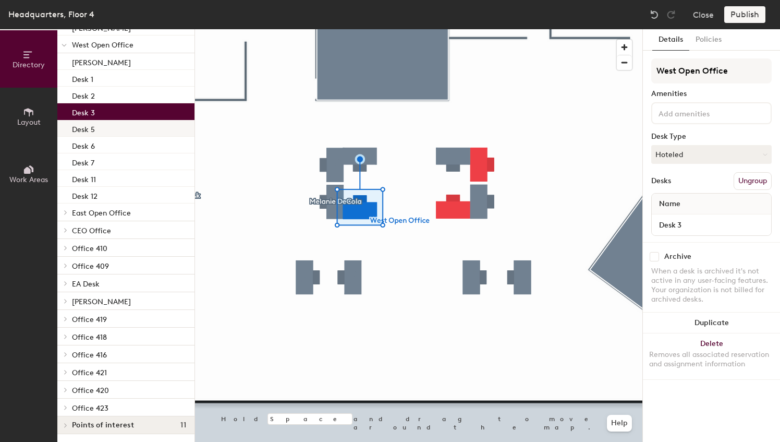
click at [87, 130] on p "Desk 5" at bounding box center [83, 128] width 23 height 12
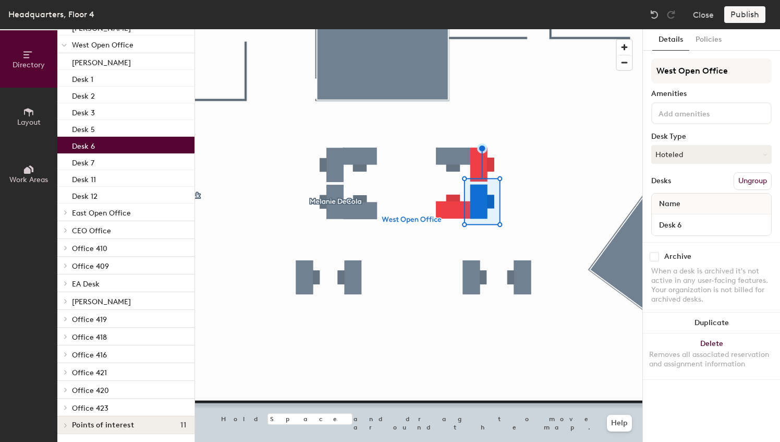
click at [87, 146] on p "Desk 6" at bounding box center [83, 145] width 23 height 12
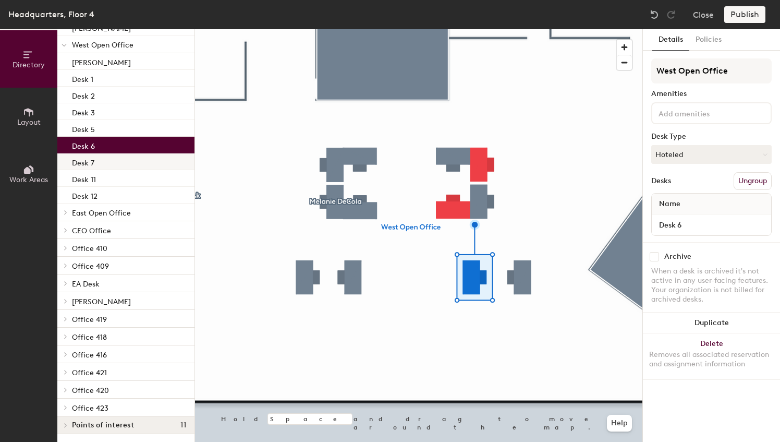
click at [84, 161] on p "Desk 7" at bounding box center [83, 161] width 22 height 12
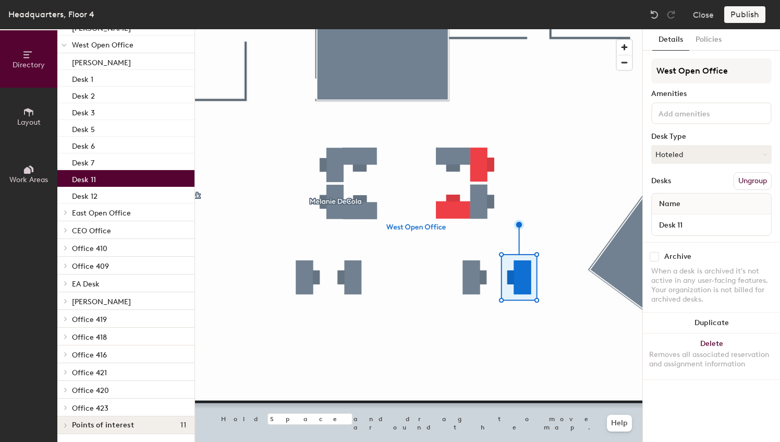
click at [84, 177] on p "Desk 11" at bounding box center [84, 178] width 24 height 12
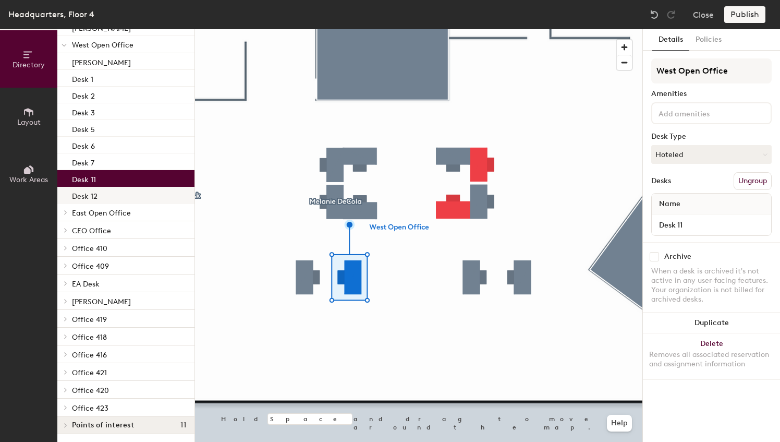
click at [85, 196] on p "Desk 12" at bounding box center [85, 195] width 26 height 12
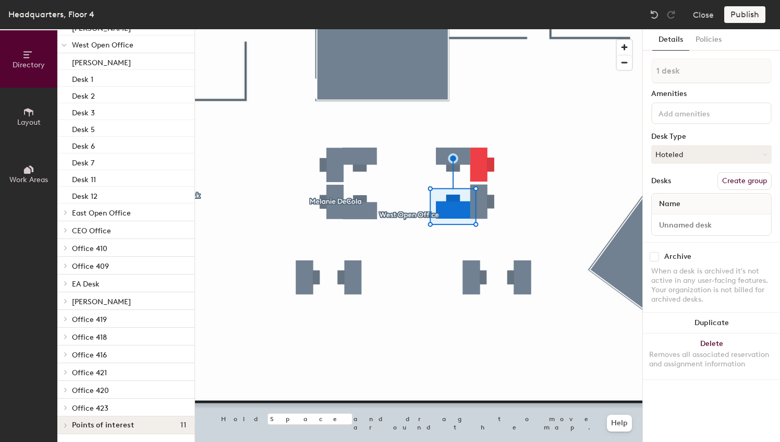
click at [690, 200] on div "Name" at bounding box center [711, 203] width 119 height 21
click at [683, 200] on span "Name" at bounding box center [670, 204] width 32 height 19
click at [668, 197] on span "Name" at bounding box center [670, 204] width 32 height 19
click at [670, 205] on span "Name" at bounding box center [670, 204] width 32 height 19
click at [678, 225] on input at bounding box center [711, 224] width 115 height 15
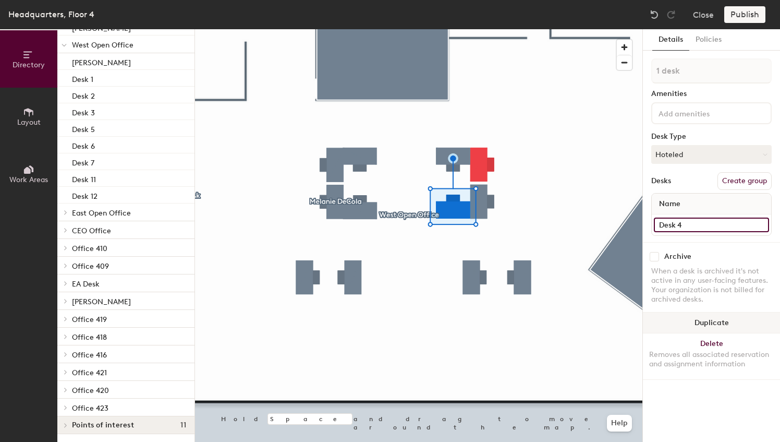
type input "Desk 4"
click at [679, 205] on span "Name" at bounding box center [670, 204] width 32 height 19
click at [685, 223] on input "Desk 4" at bounding box center [711, 224] width 115 height 15
click at [695, 182] on div "Desks Create group" at bounding box center [711, 181] width 120 height 18
click at [688, 148] on button "Hoteled" at bounding box center [711, 154] width 120 height 19
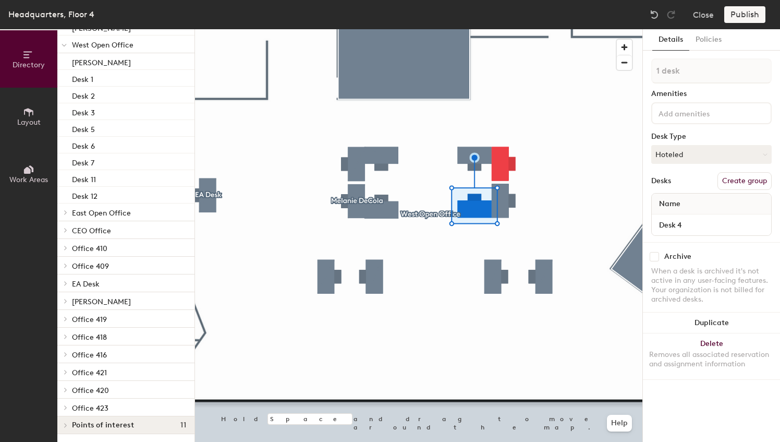
click at [748, 183] on button "Create group" at bounding box center [745, 181] width 54 height 18
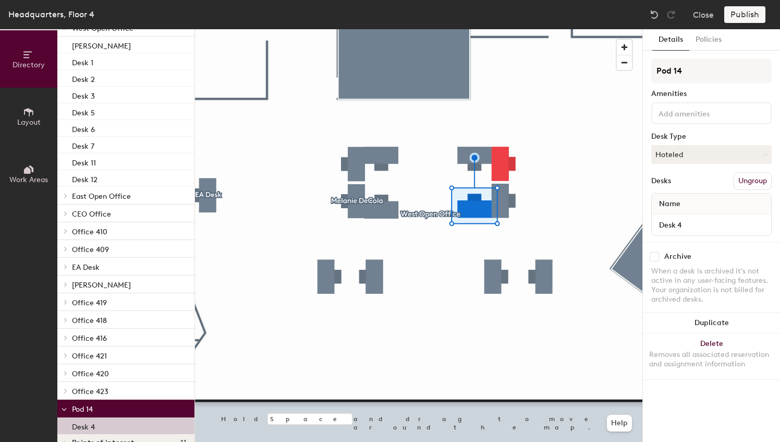
scroll to position [273, 0]
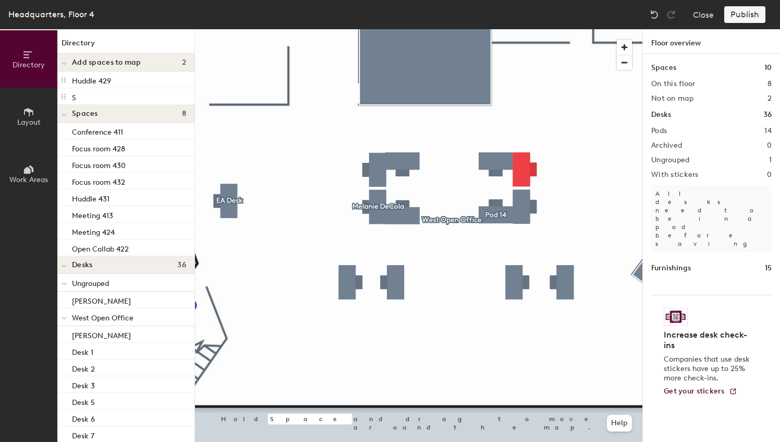
scroll to position [273, 0]
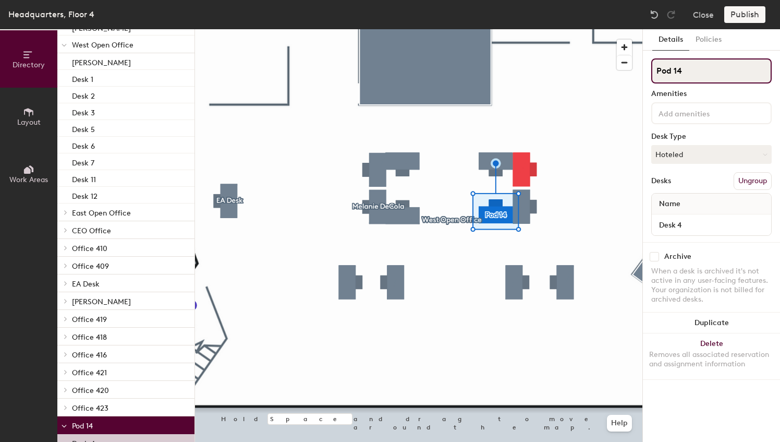
click at [699, 68] on input "Pod 14" at bounding box center [711, 70] width 120 height 25
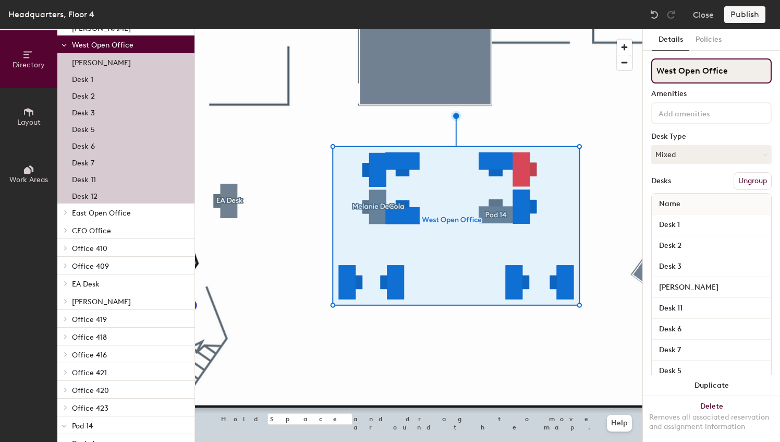
drag, startPoint x: 732, startPoint y: 72, endPoint x: 655, endPoint y: 76, distance: 77.3
click at [655, 76] on input "West Open Office" at bounding box center [711, 70] width 120 height 25
click at [480, 29] on div at bounding box center [418, 29] width 447 height 0
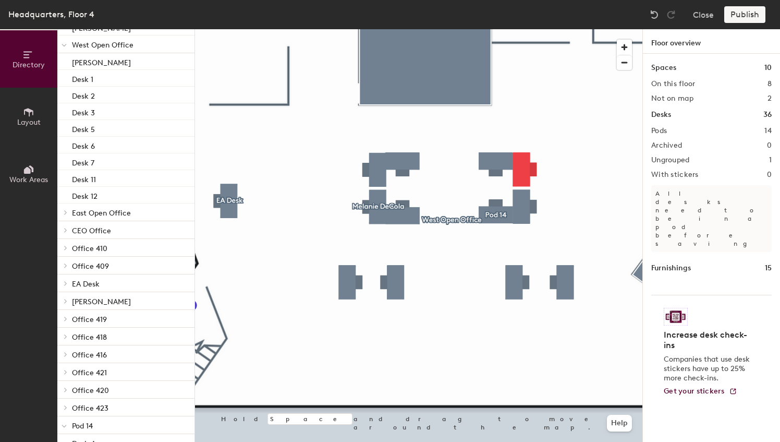
click at [495, 29] on div at bounding box center [418, 29] width 447 height 0
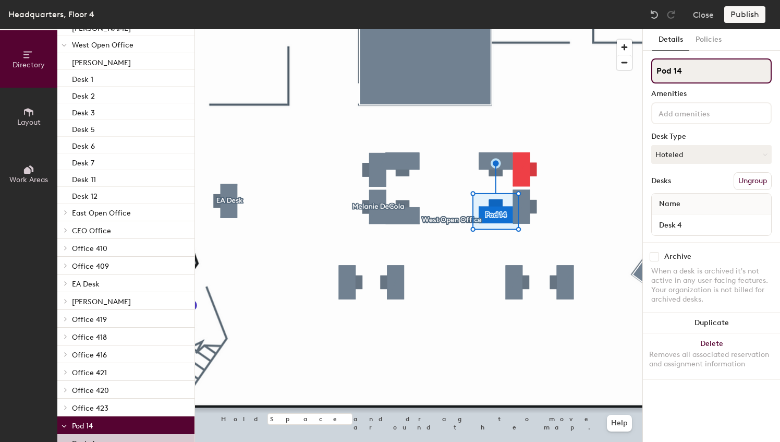
click at [579, 70] on div "Directory Layout Work Areas Directory Add spaces to map 2 Huddle 429 S Spaces 8…" at bounding box center [390, 235] width 780 height 413
paste input "West Open Office"
type input "West Open Office"
click at [601, 73] on div "Directory Layout Work Areas Directory Add spaces to map 2 Huddle 429 S Spaces 8…" at bounding box center [390, 235] width 780 height 413
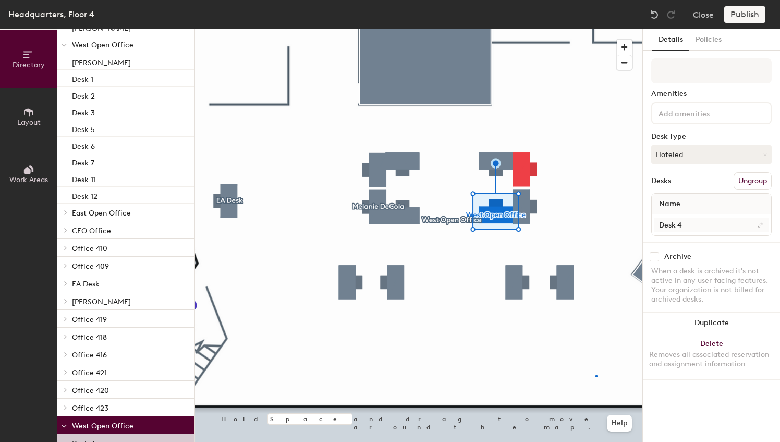
drag, startPoint x: 751, startPoint y: 70, endPoint x: 670, endPoint y: 227, distance: 176.6
click at [596, 29] on div at bounding box center [418, 29] width 447 height 0
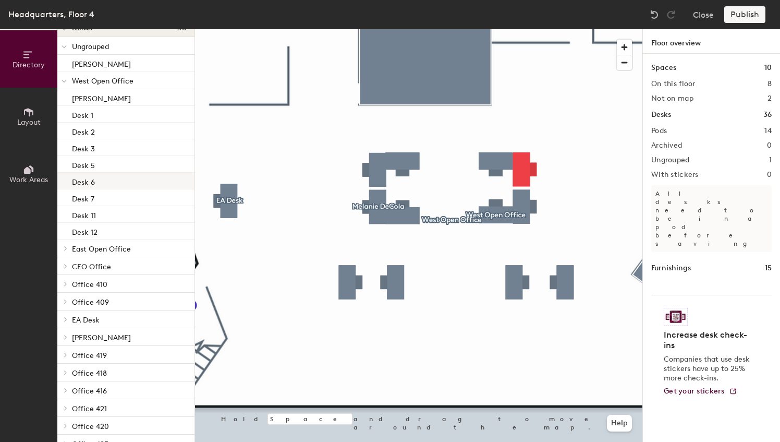
scroll to position [221, 0]
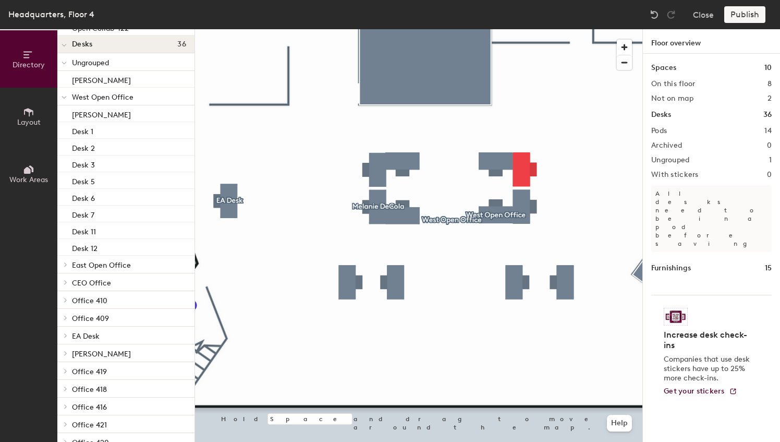
click at [111, 92] on p "West Open Office" at bounding box center [129, 97] width 114 height 14
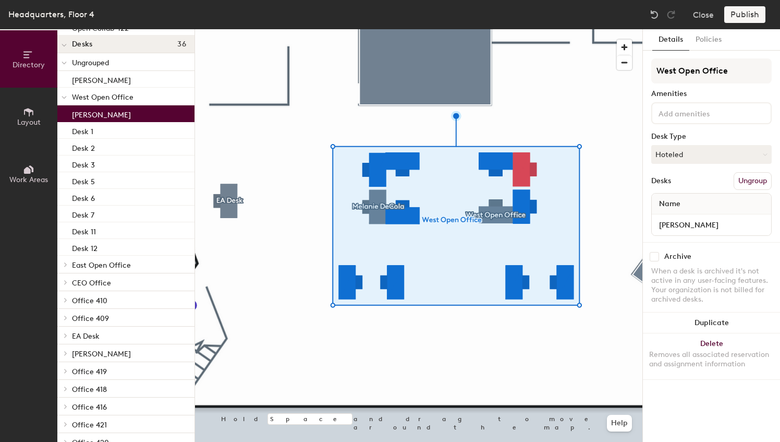
click at [107, 115] on p "[PERSON_NAME]" at bounding box center [101, 113] width 59 height 12
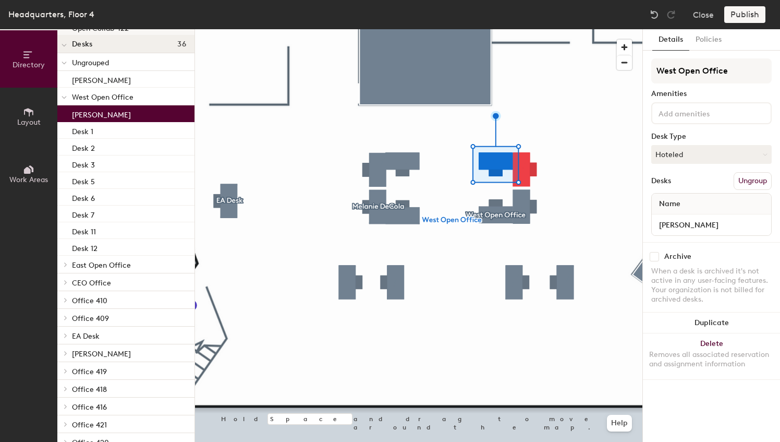
click at [100, 94] on span "West Open Office" at bounding box center [103, 97] width 62 height 9
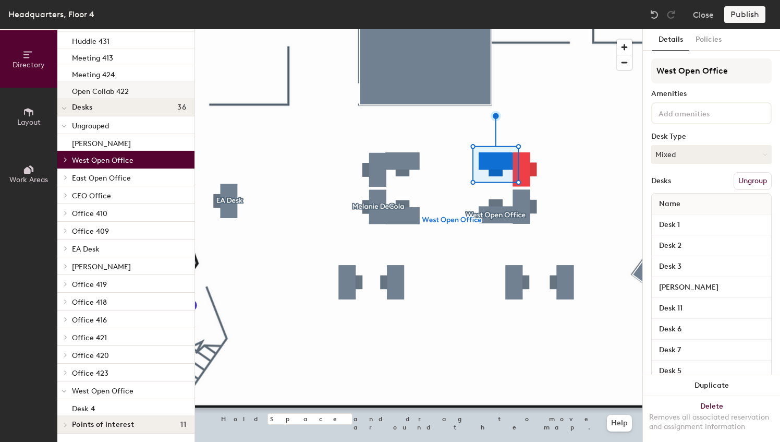
scroll to position [157, 0]
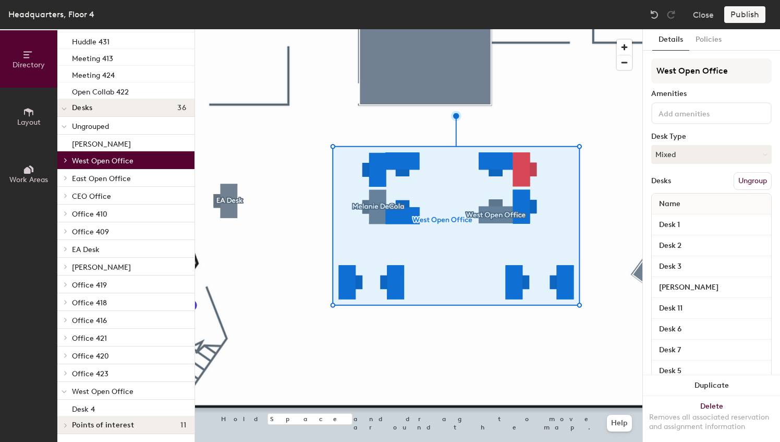
drag, startPoint x: 121, startPoint y: 159, endPoint x: 104, endPoint y: 160, distance: 16.7
click at [104, 160] on span "West Open Office" at bounding box center [103, 160] width 62 height 9
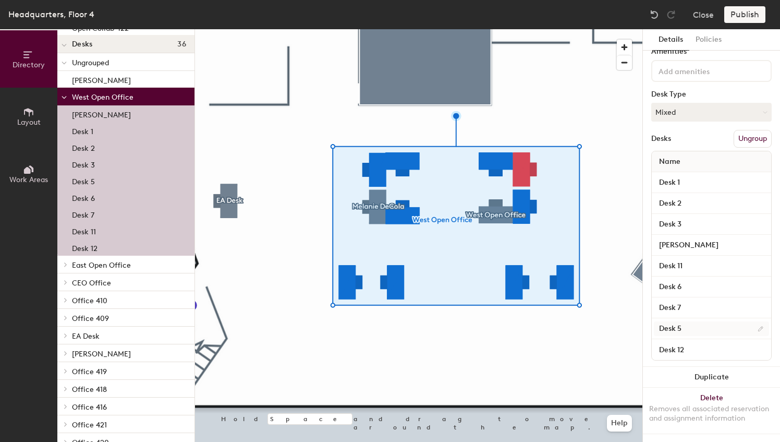
scroll to position [0, 0]
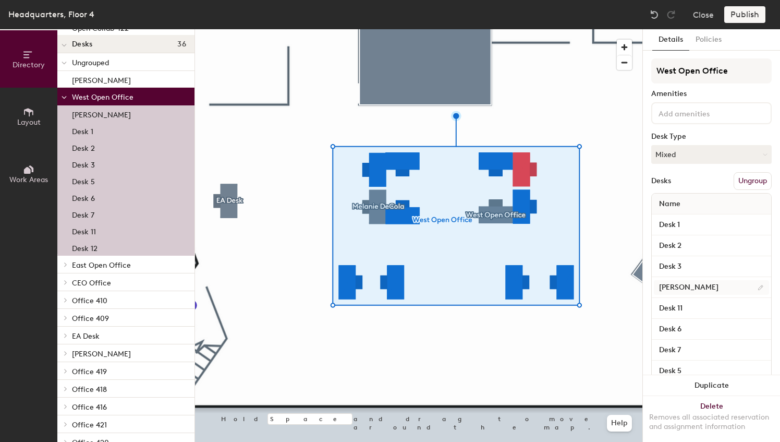
click at [505, 29] on div at bounding box center [418, 29] width 447 height 0
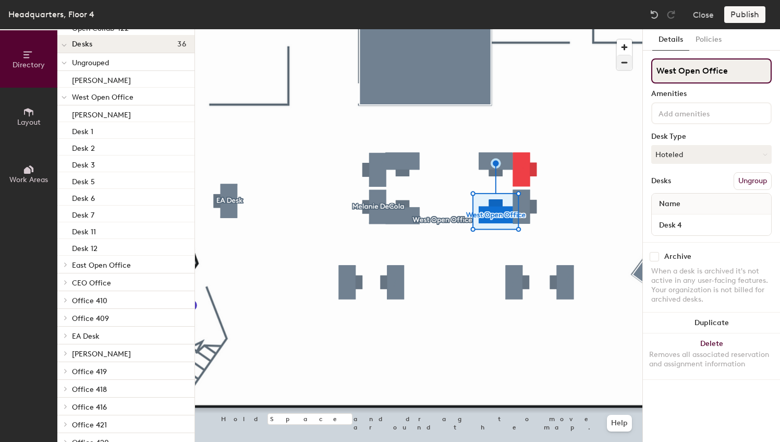
drag, startPoint x: 728, startPoint y: 68, endPoint x: 621, endPoint y: 68, distance: 106.9
click at [622, 67] on div "Directory Layout Work Areas Directory Add spaces to map 2 Huddle 429 S Spaces 8…" at bounding box center [390, 235] width 780 height 413
click at [761, 183] on button "Ungroup" at bounding box center [753, 181] width 38 height 18
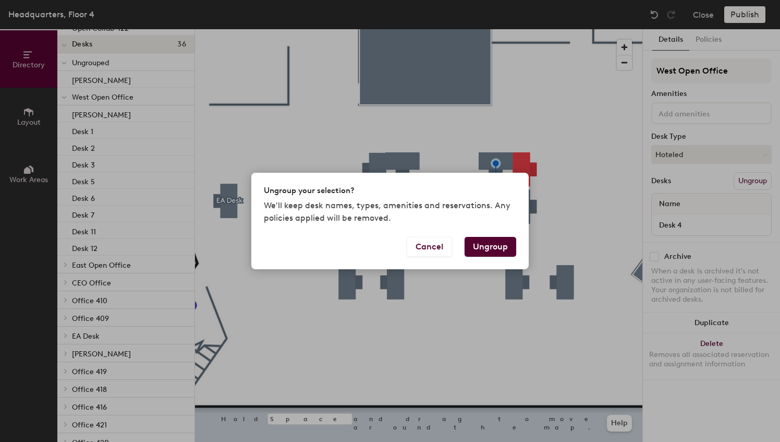
click at [484, 245] on button "Ungroup" at bounding box center [491, 247] width 52 height 20
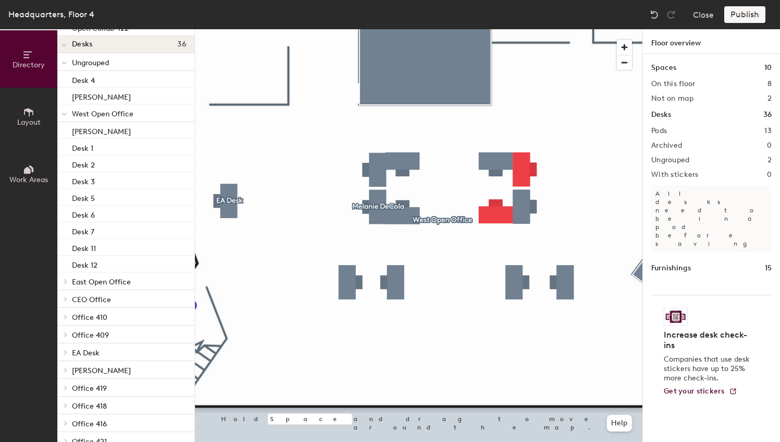
click at [499, 29] on div at bounding box center [418, 29] width 447 height 0
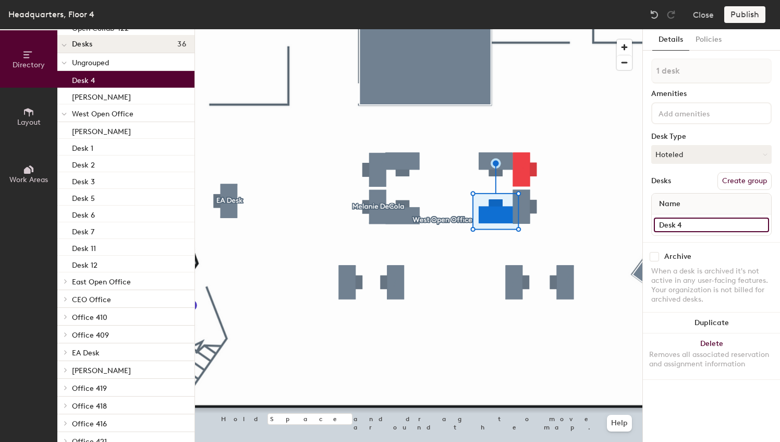
click at [695, 224] on input "Desk 4" at bounding box center [711, 224] width 115 height 15
click at [105, 116] on span "West Open Office" at bounding box center [103, 114] width 62 height 9
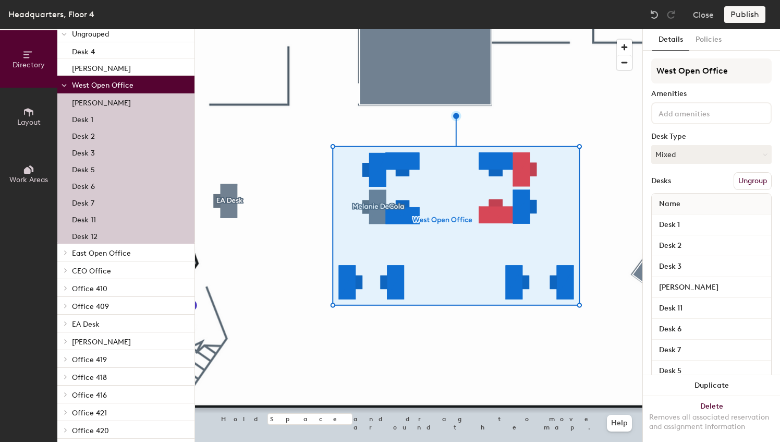
scroll to position [237, 0]
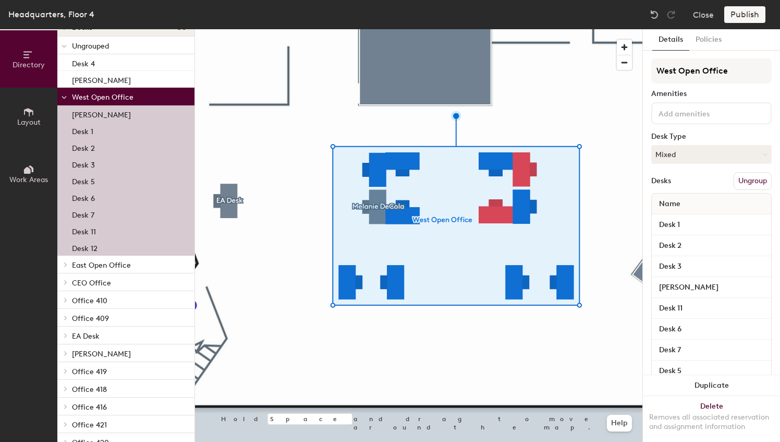
click at [65, 265] on icon at bounding box center [66, 264] width 4 height 5
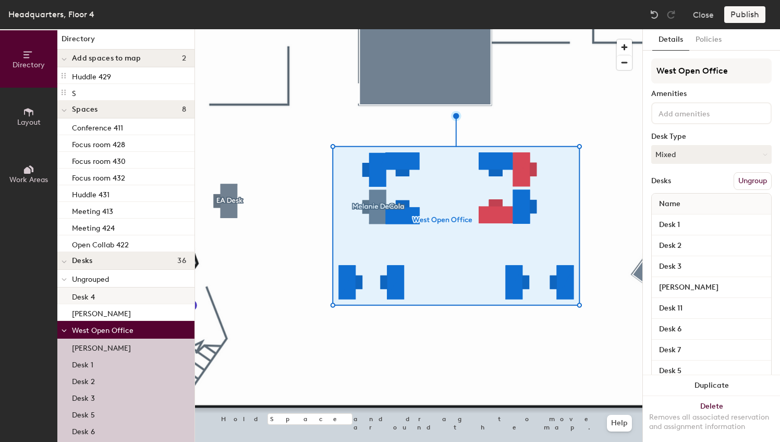
scroll to position [0, 0]
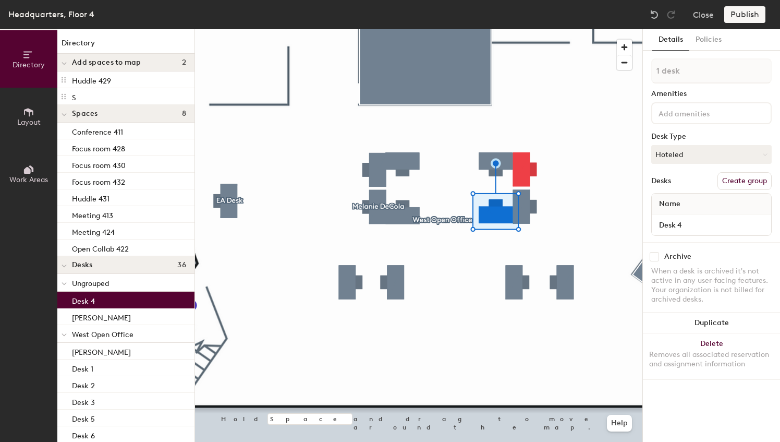
drag, startPoint x: 93, startPoint y: 299, endPoint x: 123, endPoint y: 336, distance: 47.5
click at [213, 300] on div "Directory Layout Work Areas Directory Add spaces to map 2 Huddle 429 S Spaces 8…" at bounding box center [390, 235] width 780 height 413
click at [98, 299] on div "Desk 4" at bounding box center [125, 300] width 137 height 17
click at [124, 355] on div "[PERSON_NAME]" at bounding box center [125, 351] width 137 height 17
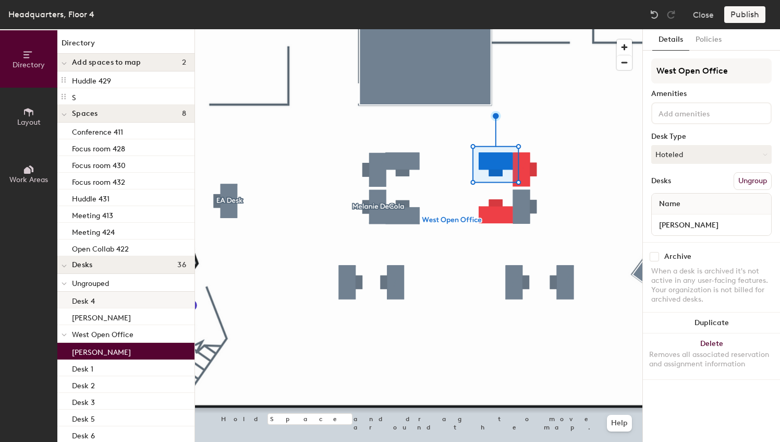
click at [87, 301] on p "Desk 4" at bounding box center [83, 300] width 23 height 12
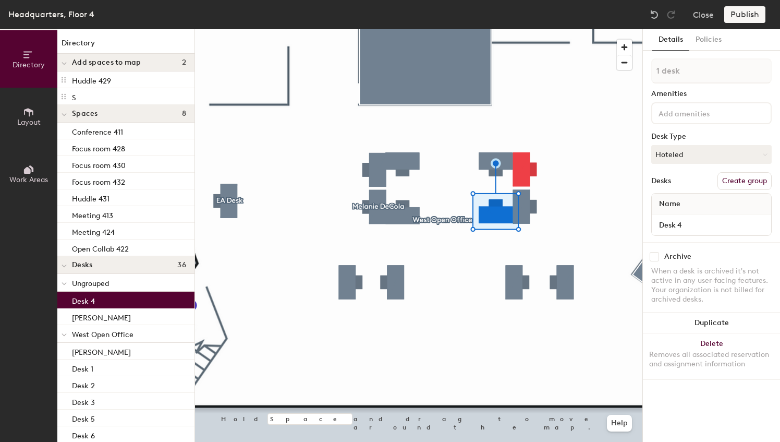
drag, startPoint x: 91, startPoint y: 299, endPoint x: 76, endPoint y: 294, distance: 15.7
click at [76, 294] on p "Desk 4" at bounding box center [83, 300] width 23 height 12
drag, startPoint x: 84, startPoint y: 296, endPoint x: 118, endPoint y: 303, distance: 34.0
click at [118, 303] on div "Desk 4" at bounding box center [125, 300] width 137 height 17
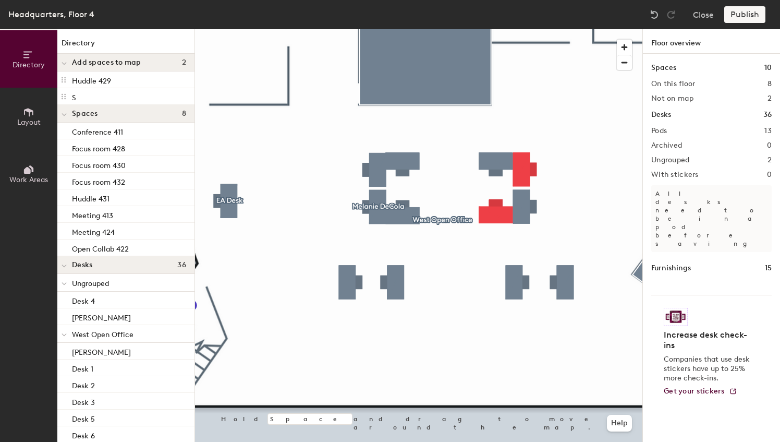
click at [407, 29] on div at bounding box center [418, 29] width 447 height 0
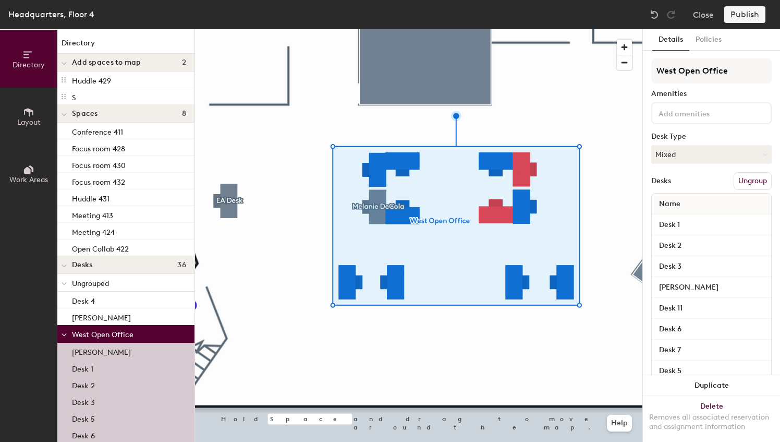
click at [735, 179] on button "Ungroup" at bounding box center [753, 181] width 38 height 18
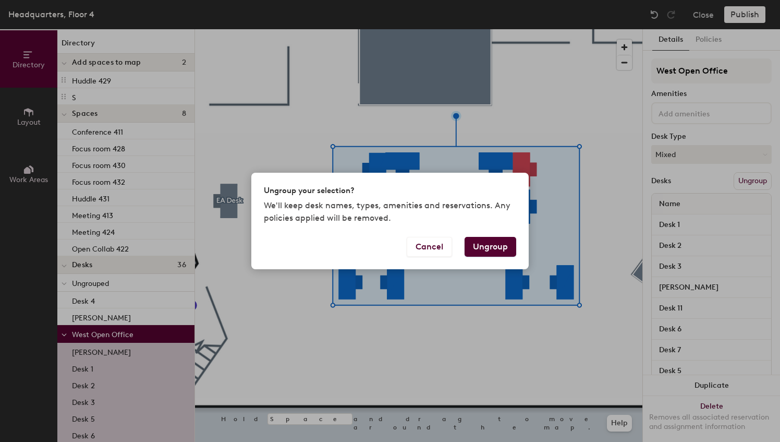
click at [483, 248] on button "Ungroup" at bounding box center [491, 247] width 52 height 20
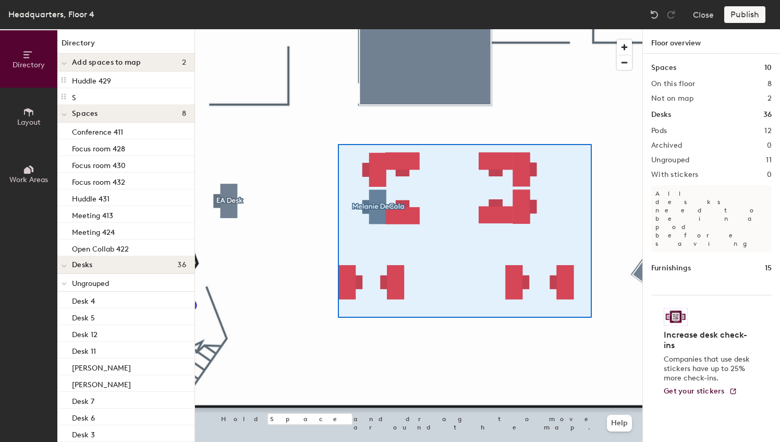
click at [337, 29] on div at bounding box center [418, 29] width 447 height 0
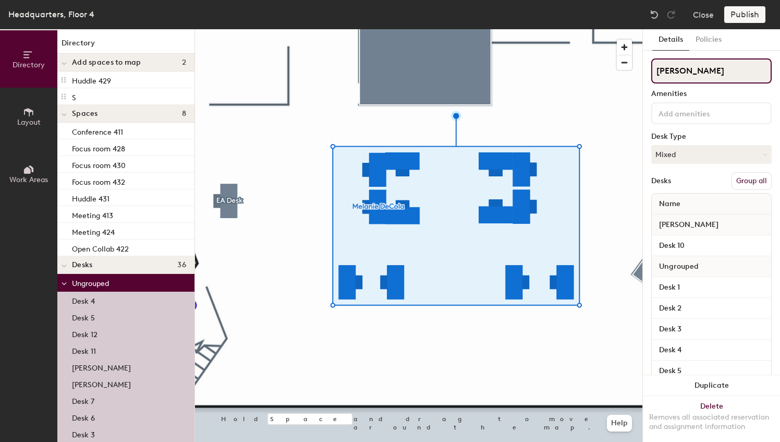
click at [720, 77] on input "[PERSON_NAME]" at bounding box center [711, 70] width 120 height 25
click at [573, 79] on div "Directory Layout Work Areas Directory Add spaces to map 2 Huddle 429 S Spaces 8…" at bounding box center [390, 235] width 780 height 413
type input "West Open Space"
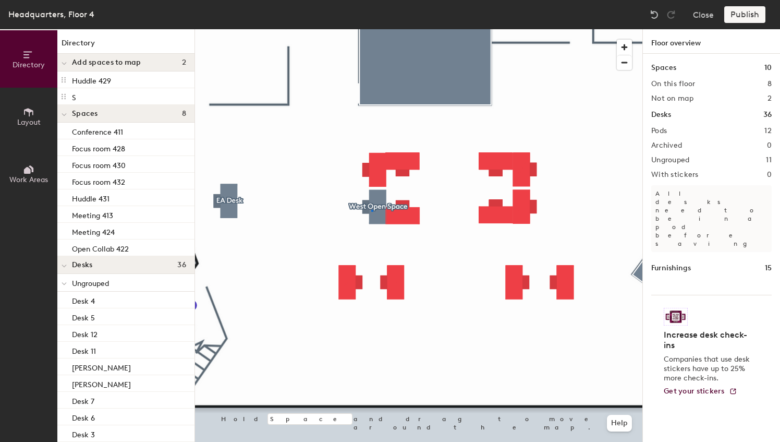
drag, startPoint x: 735, startPoint y: 71, endPoint x: 371, endPoint y: 211, distance: 389.5
click at [371, 29] on div at bounding box center [418, 29] width 447 height 0
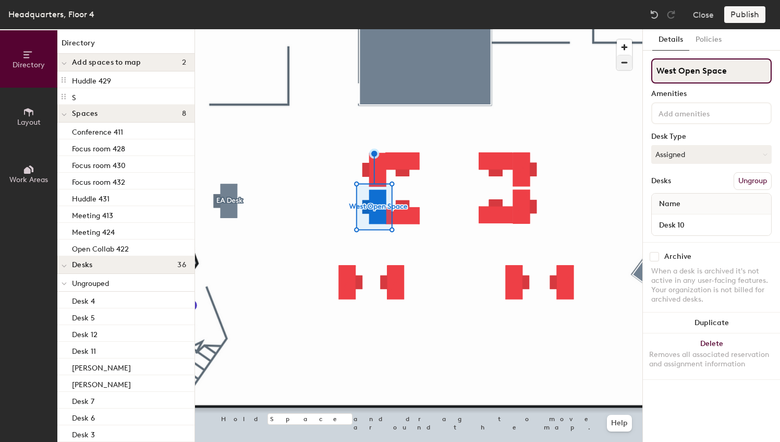
click at [534, 69] on div "Directory Layout Work Areas Directory Add spaces to map 2 Huddle 429 S Spaces 8…" at bounding box center [390, 235] width 780 height 413
click at [763, 180] on button "Ungroup" at bounding box center [753, 181] width 38 height 18
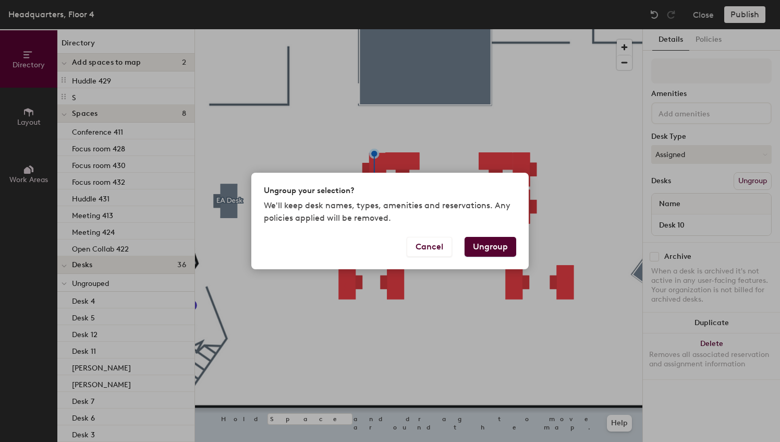
click at [492, 239] on button "Ungroup" at bounding box center [491, 247] width 52 height 20
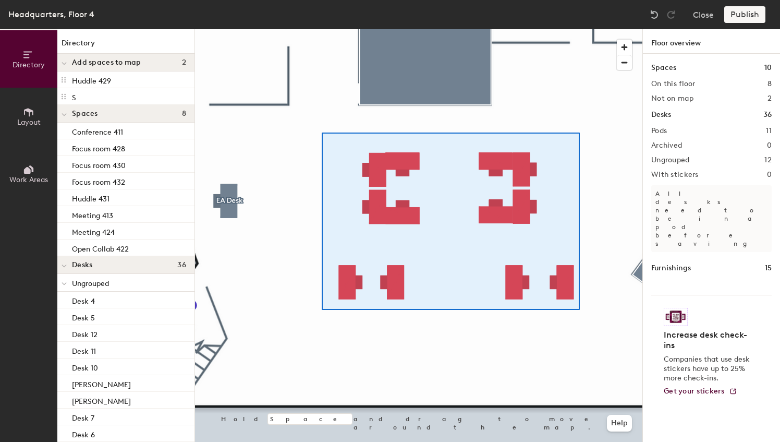
click at [322, 29] on div at bounding box center [418, 29] width 447 height 0
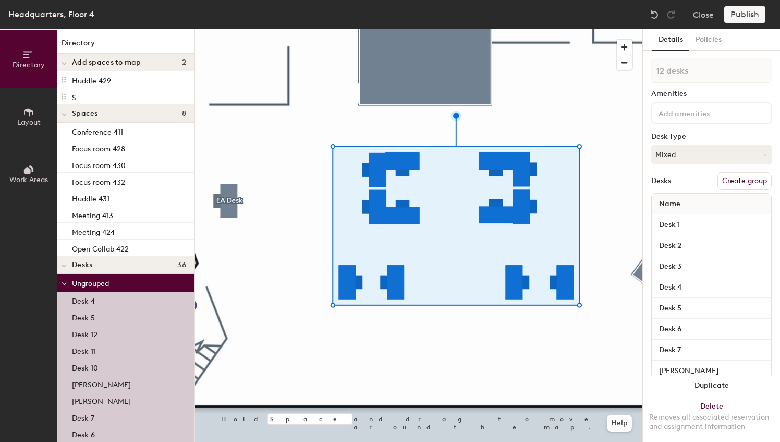
click at [739, 183] on button "Create group" at bounding box center [745, 181] width 54 height 18
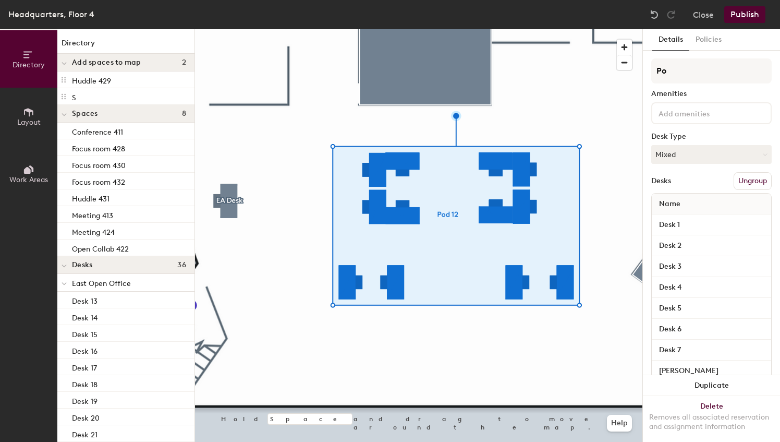
type input "P"
type input "West Open Space"
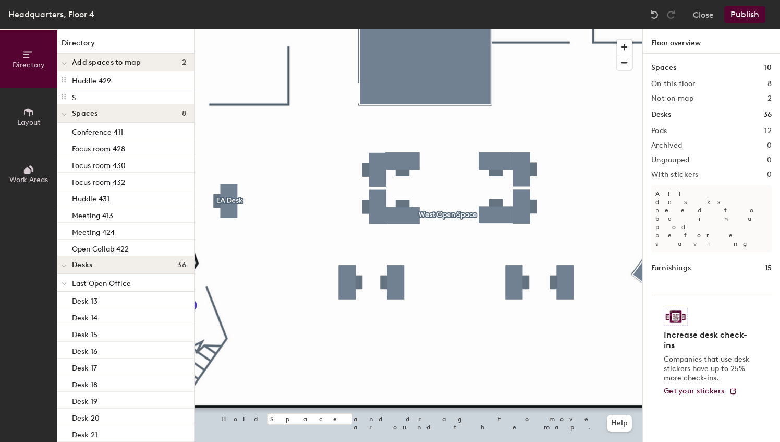
click at [742, 13] on button "Publish" at bounding box center [744, 14] width 41 height 17
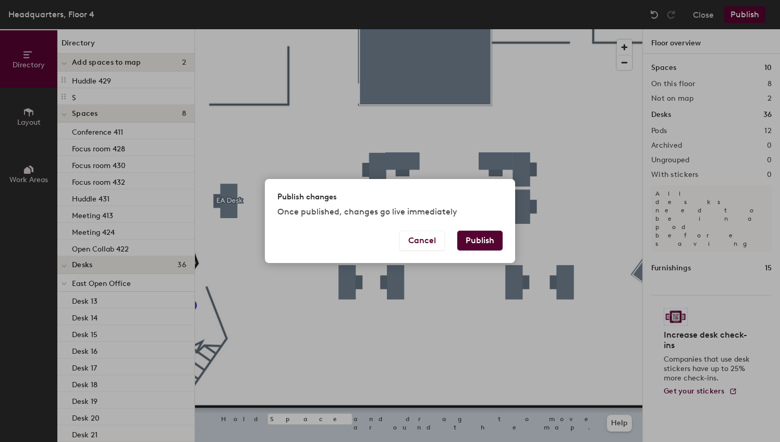
click at [485, 240] on button "Publish" at bounding box center [479, 241] width 45 height 20
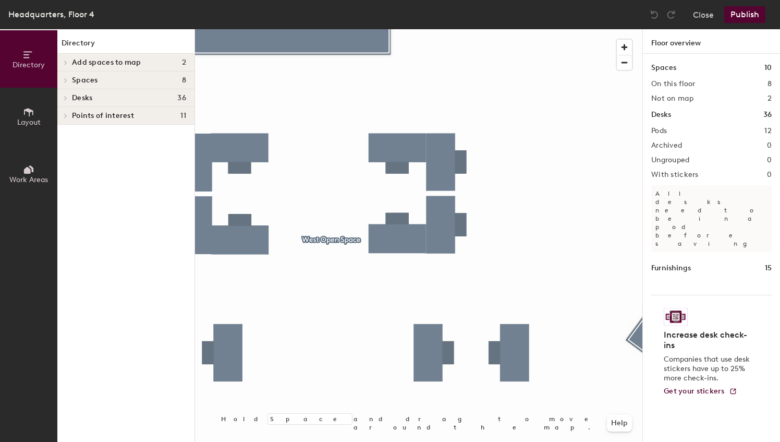
click at [396, 29] on div at bounding box center [418, 29] width 447 height 0
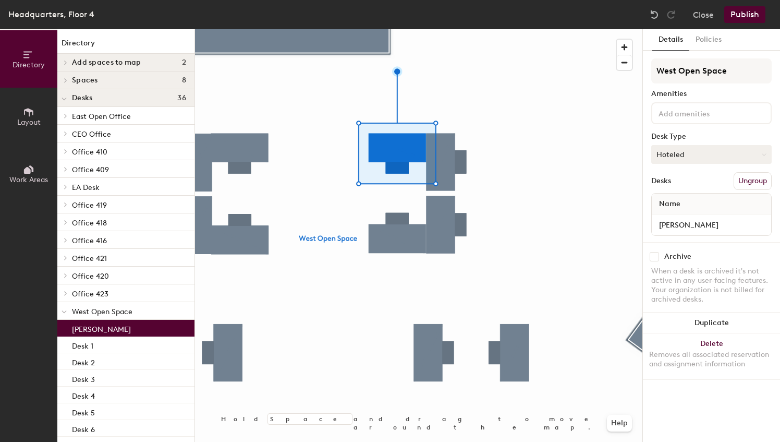
click at [698, 147] on button "Hoteled" at bounding box center [711, 154] width 120 height 19
click at [679, 184] on div "Assigned" at bounding box center [704, 187] width 104 height 16
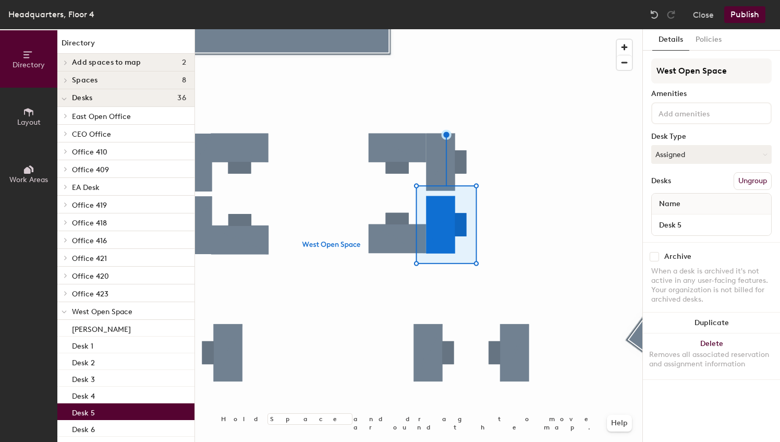
click at [745, 15] on button "Publish" at bounding box center [744, 14] width 41 height 17
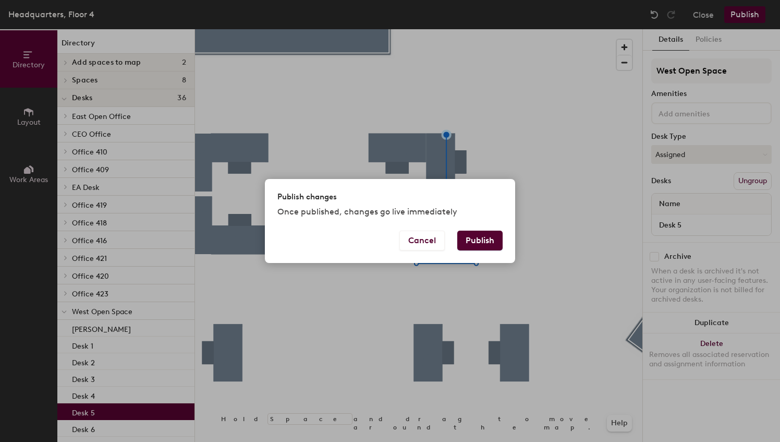
click at [480, 238] on button "Publish" at bounding box center [479, 241] width 45 height 20
